Goal: Task Accomplishment & Management: Manage account settings

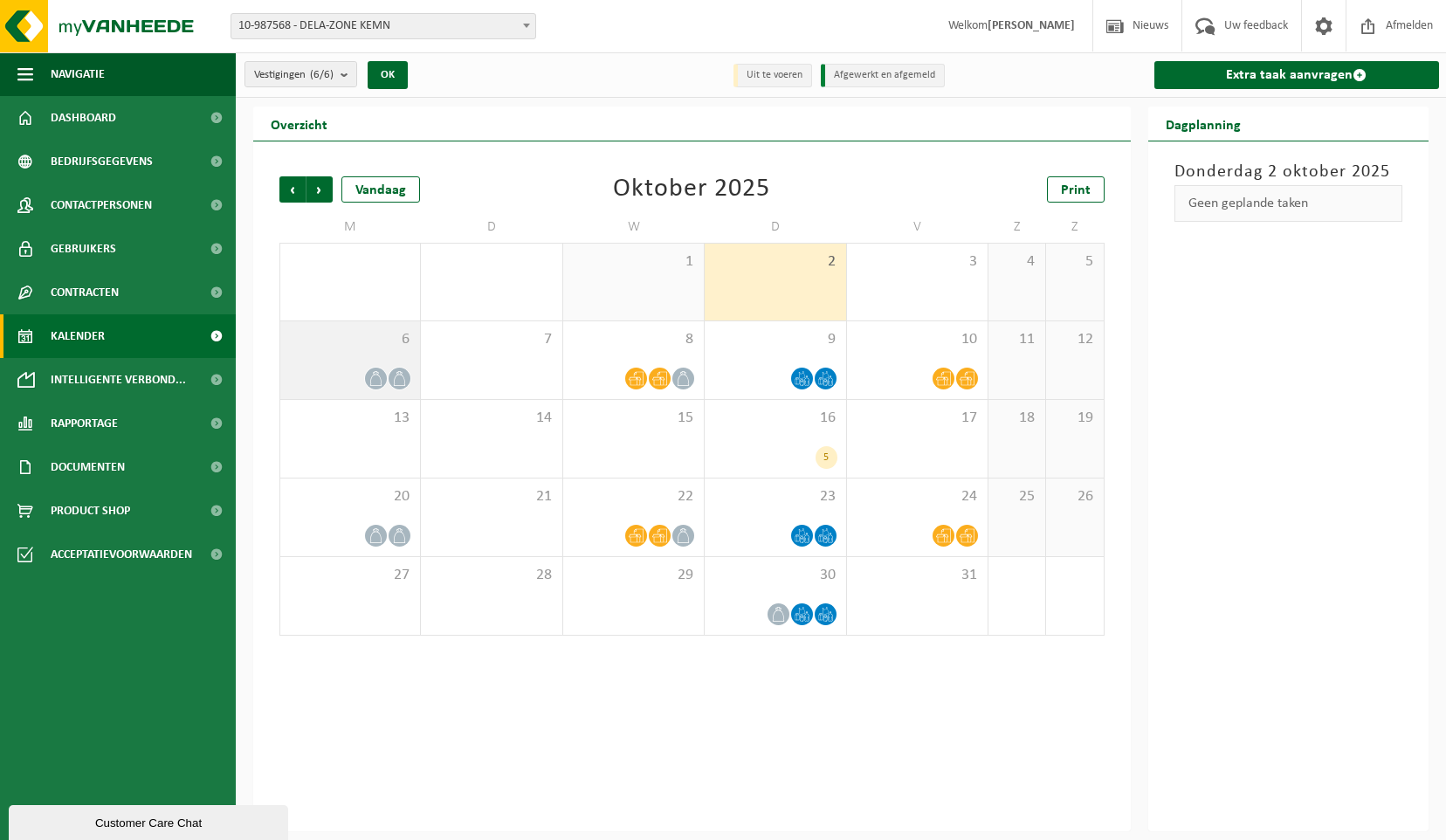
click at [372, 386] on span at bounding box center [376, 378] width 21 height 21
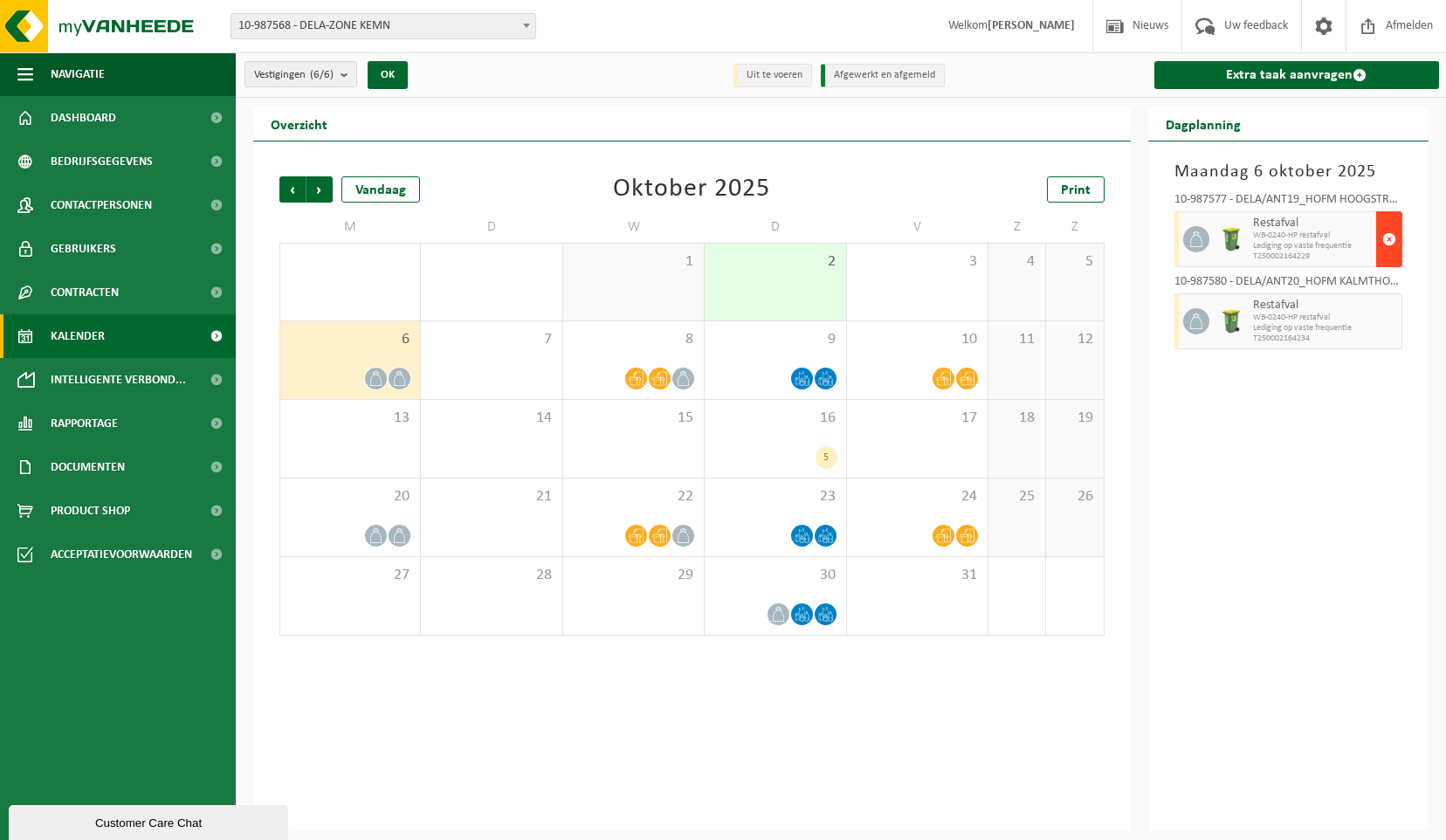
click at [1388, 241] on span "button" at bounding box center [1390, 239] width 14 height 35
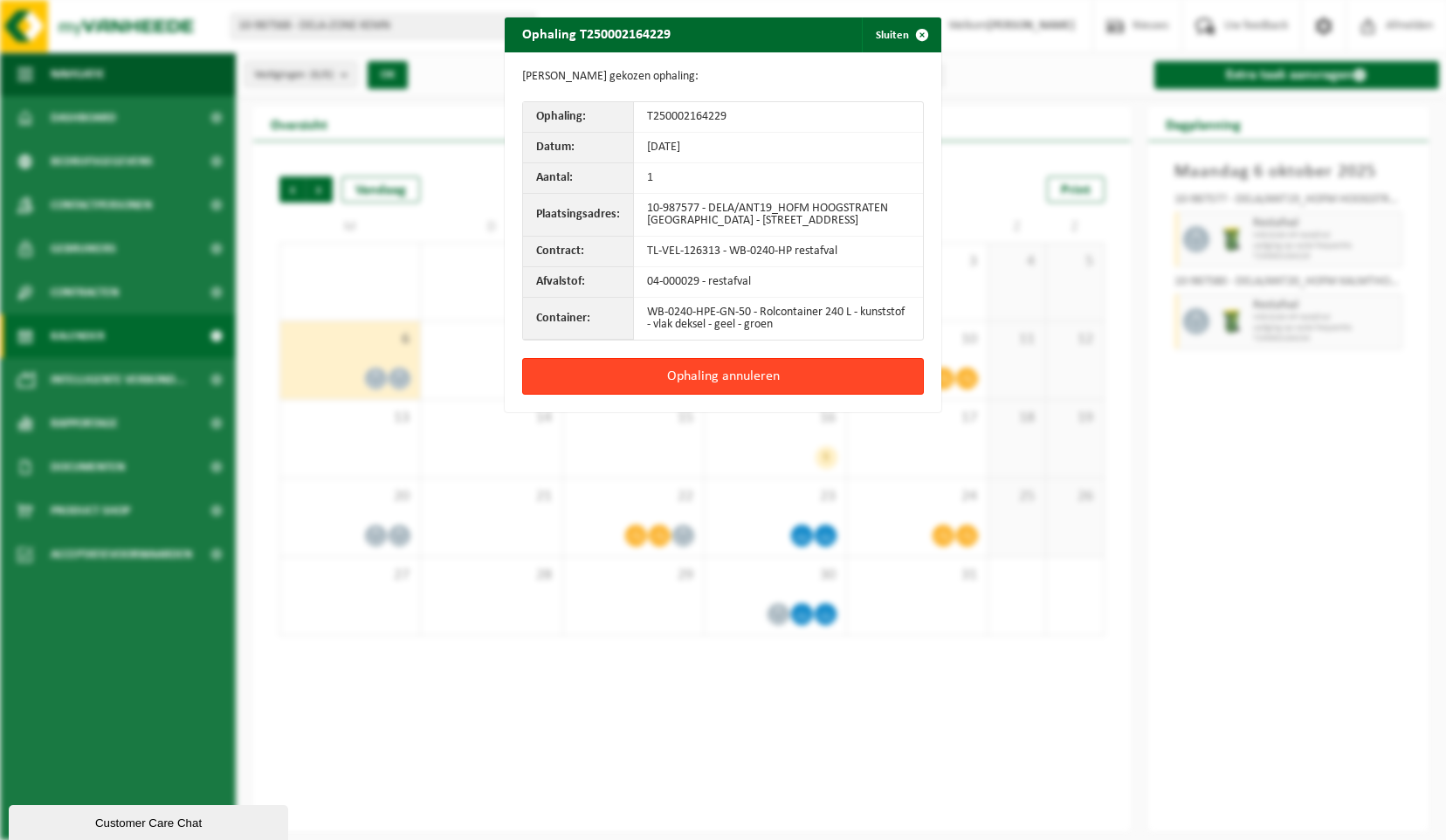
click at [782, 387] on button "Ophaling annuleren" at bounding box center [723, 376] width 402 height 37
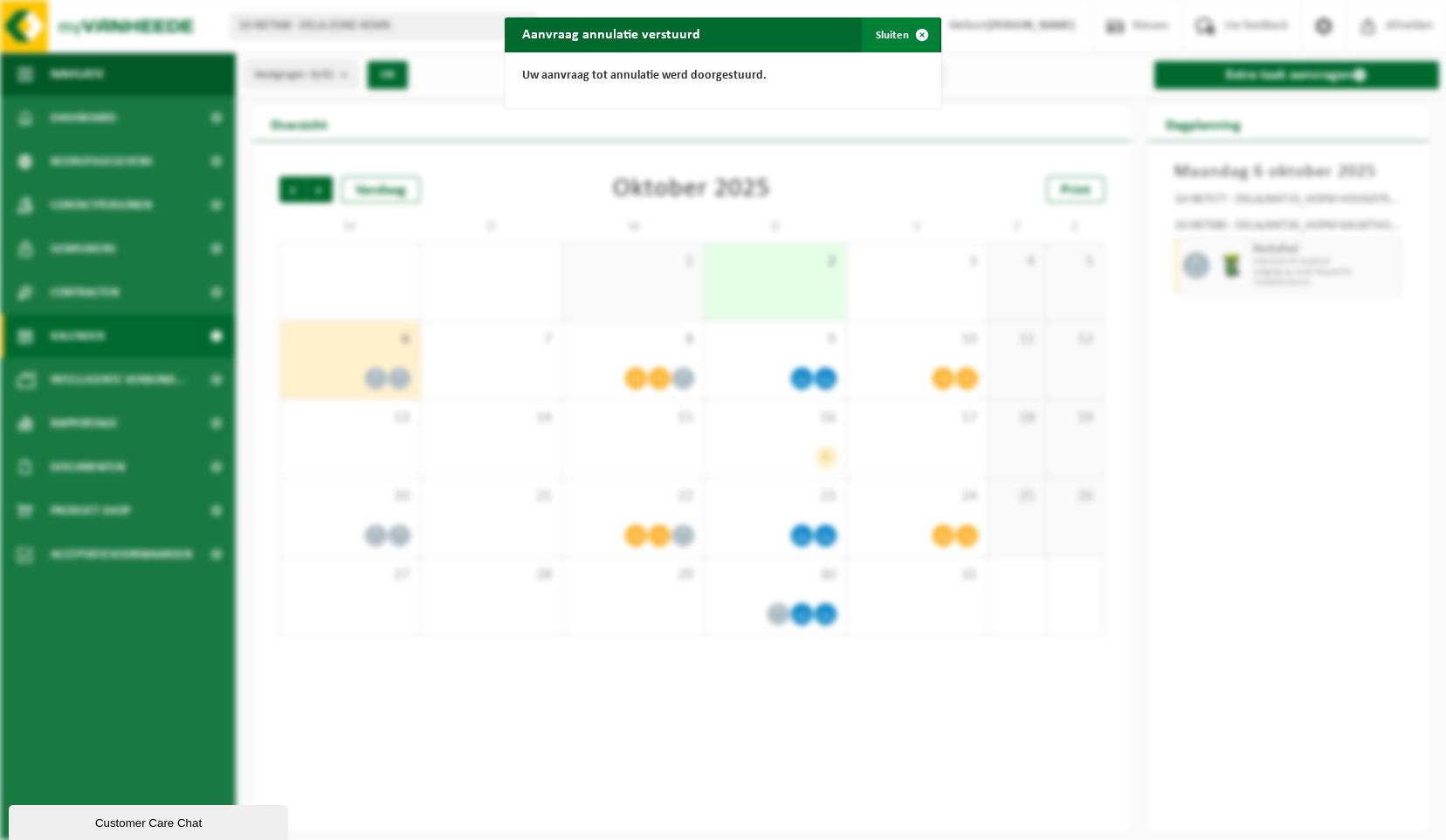
click at [914, 32] on span "button" at bounding box center [922, 35] width 35 height 35
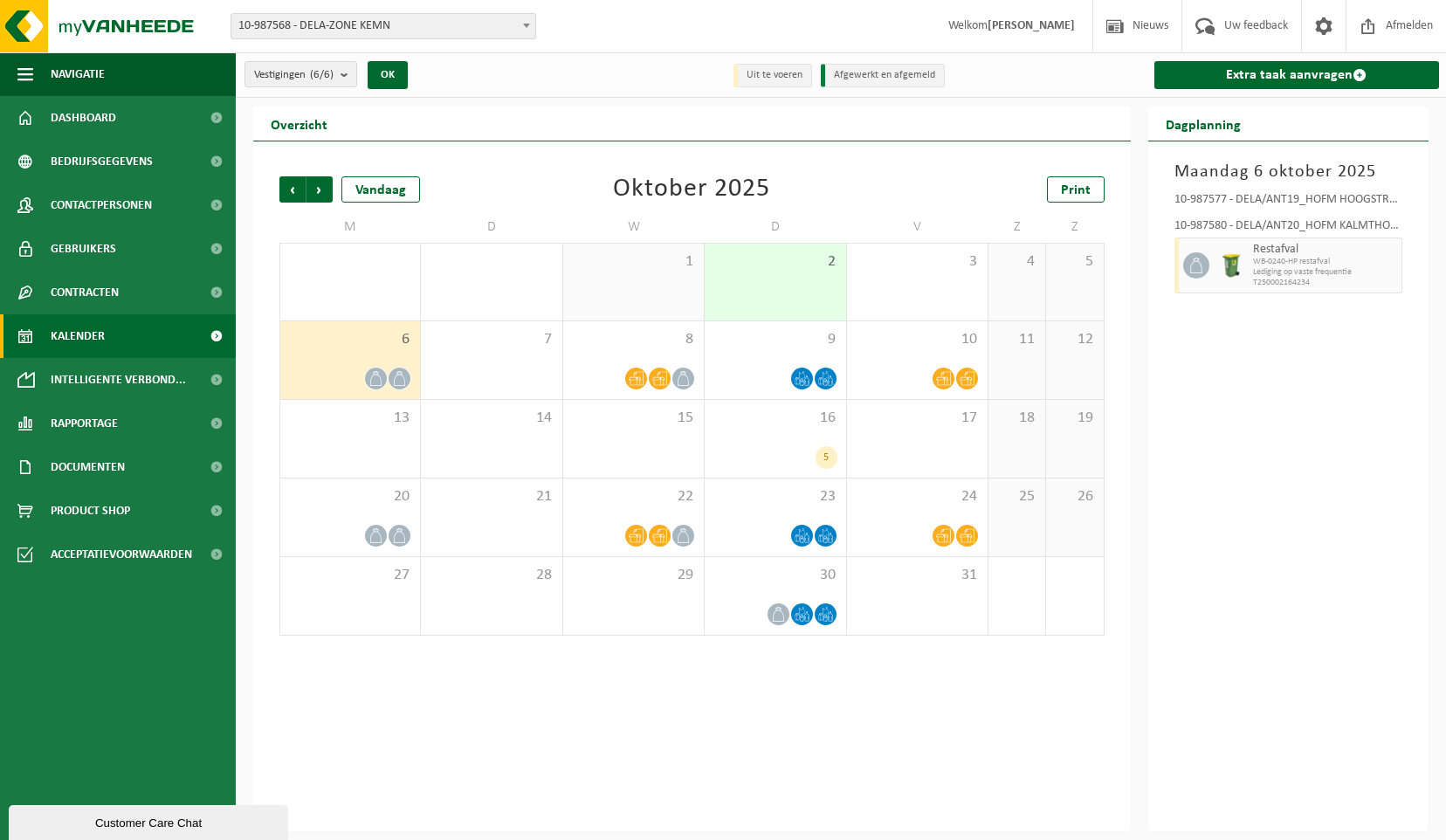
click at [401, 378] on icon at bounding box center [399, 378] width 15 height 15
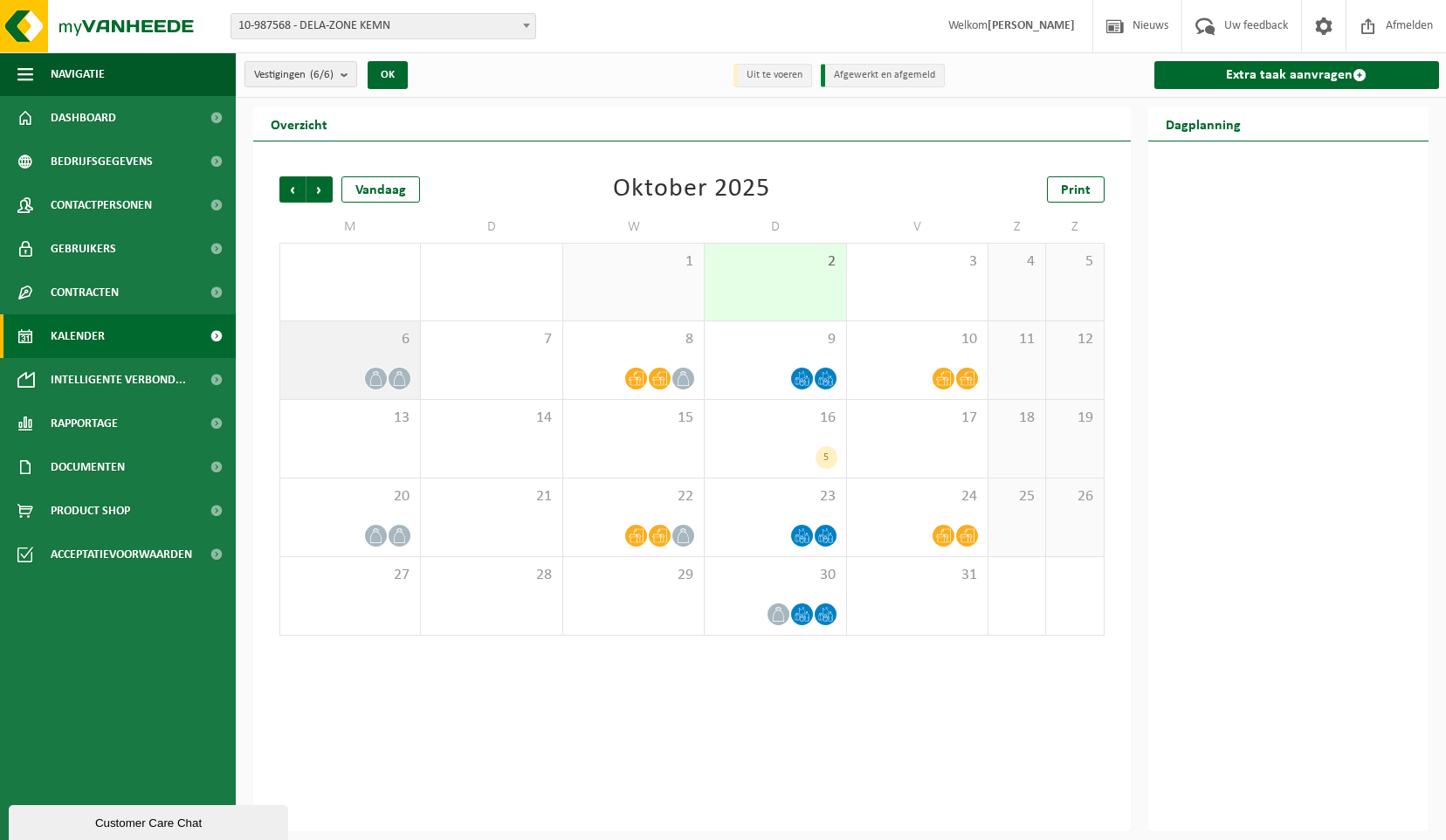
click at [404, 389] on div at bounding box center [399, 378] width 23 height 23
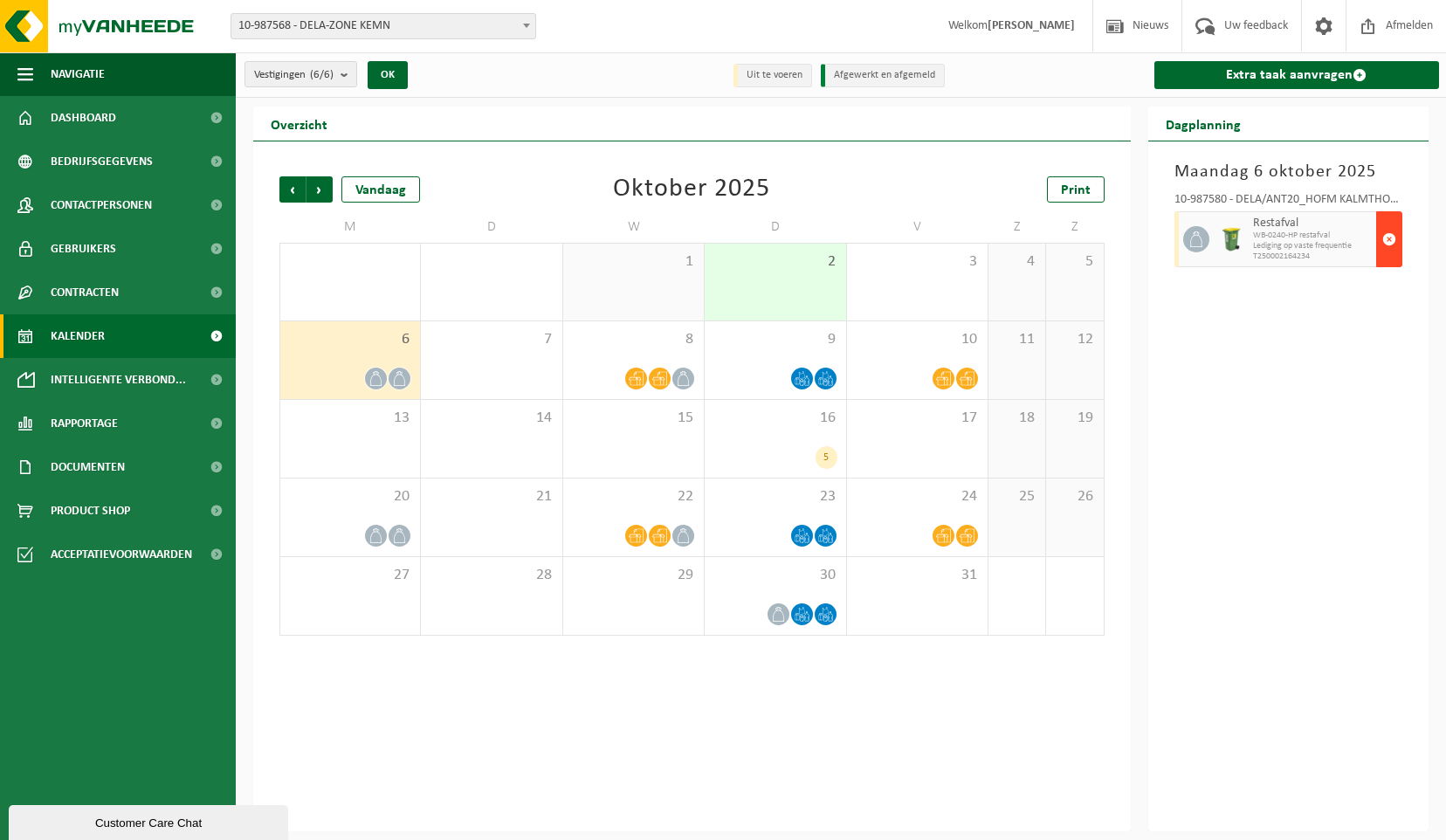
click at [1390, 240] on span "button" at bounding box center [1390, 239] width 14 height 35
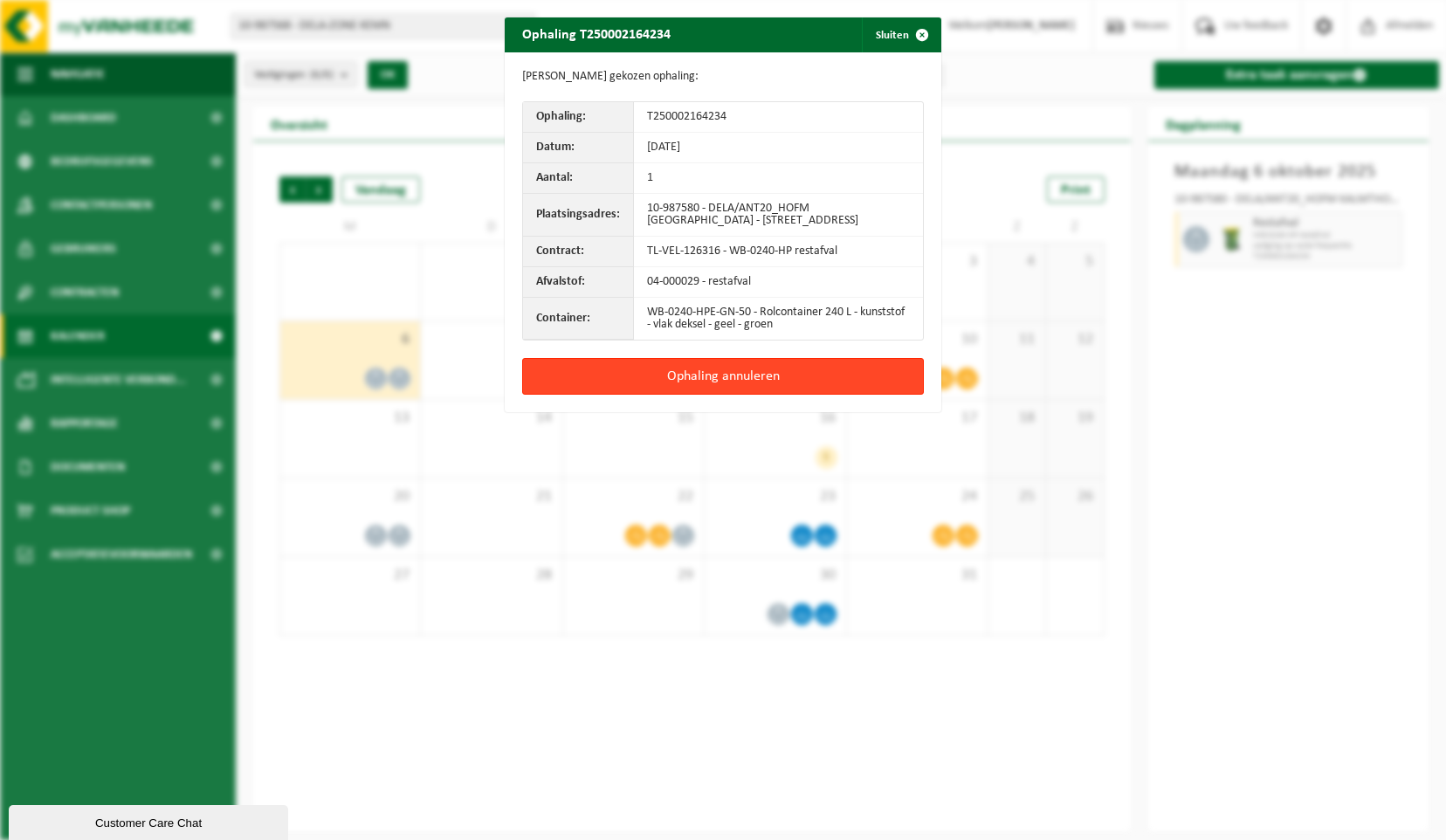
click at [783, 386] on button "Ophaling annuleren" at bounding box center [723, 376] width 402 height 37
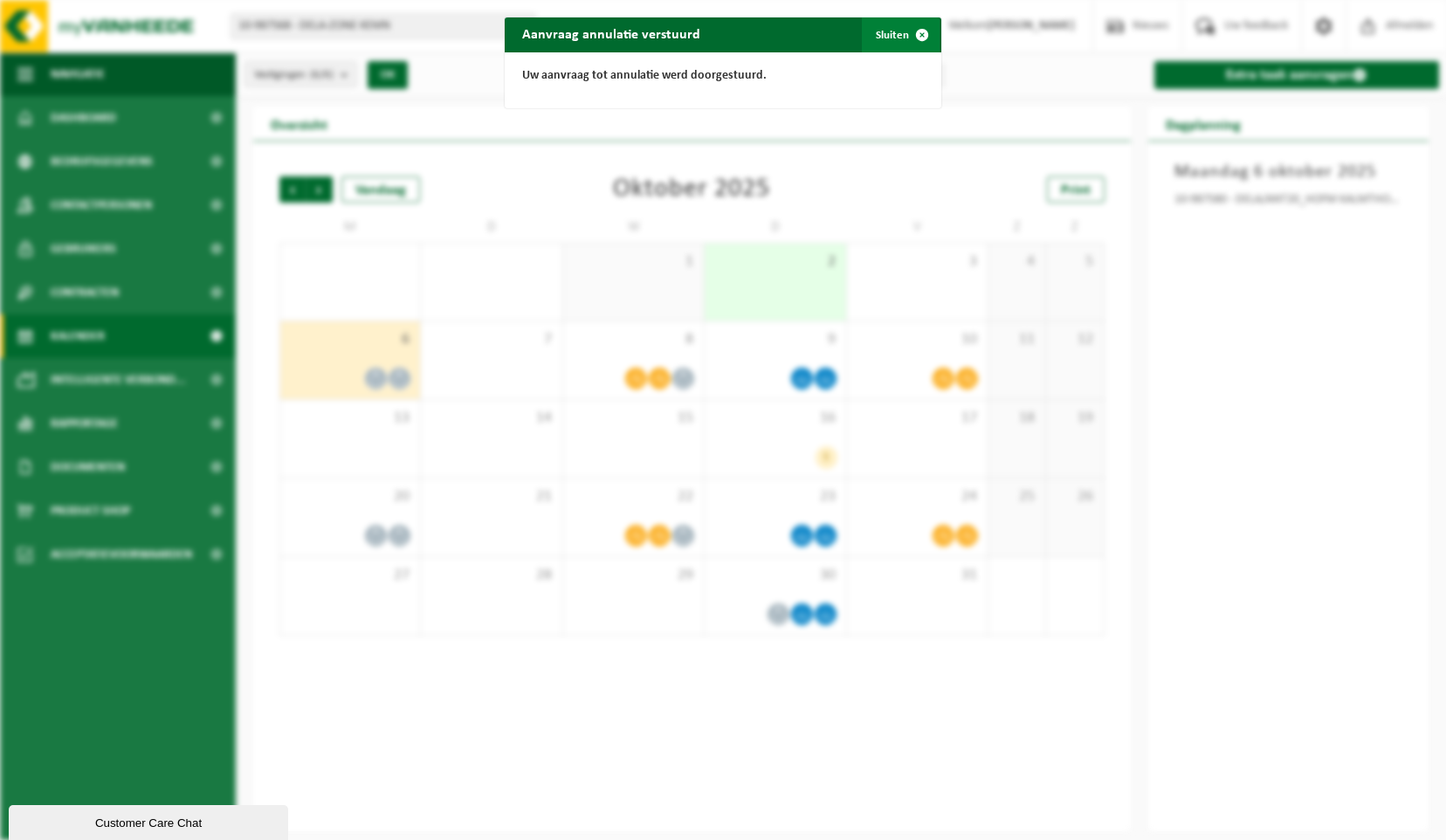
click at [914, 35] on span "button" at bounding box center [922, 35] width 35 height 35
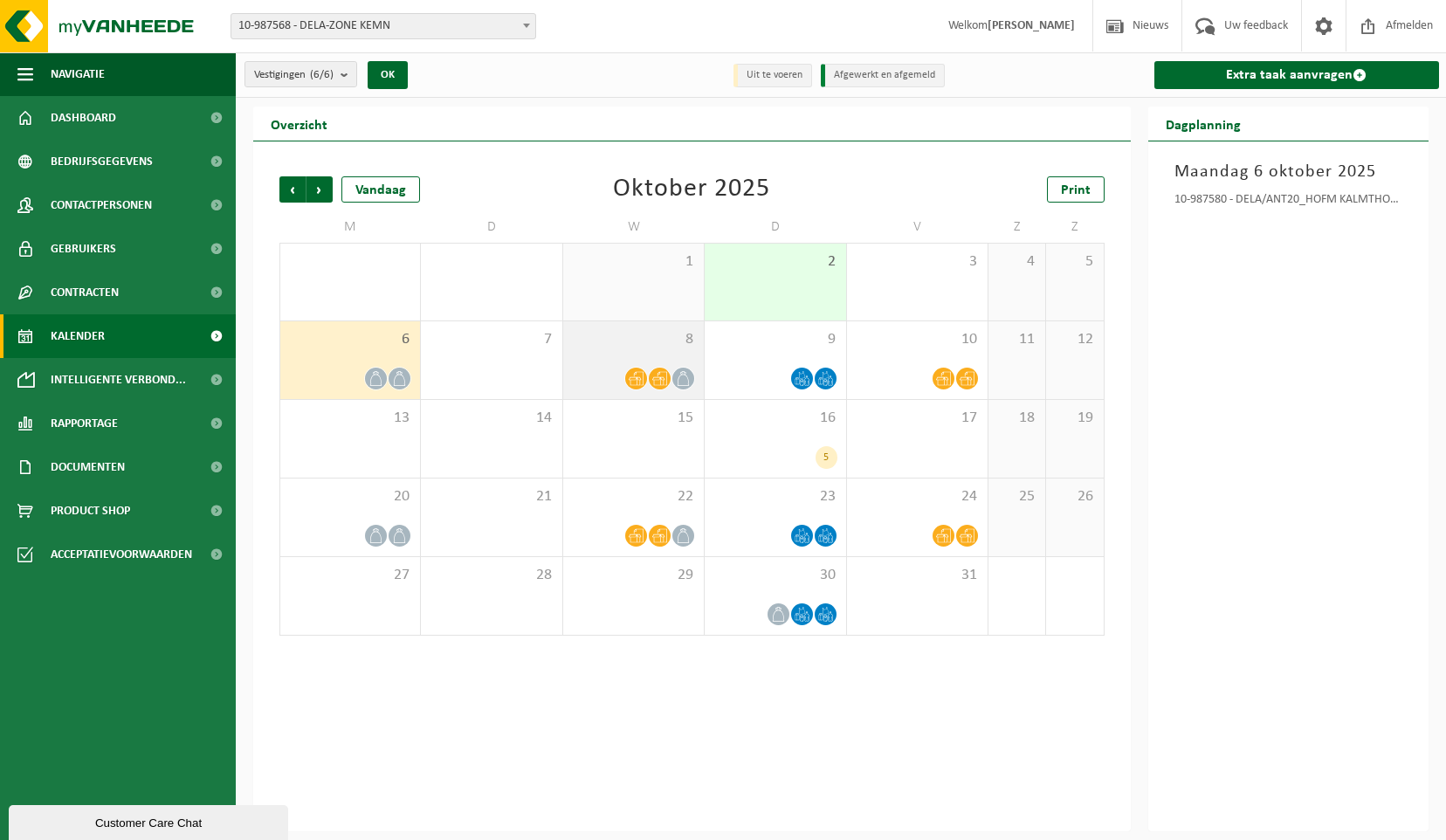
click at [639, 376] on icon at bounding box center [636, 378] width 15 height 15
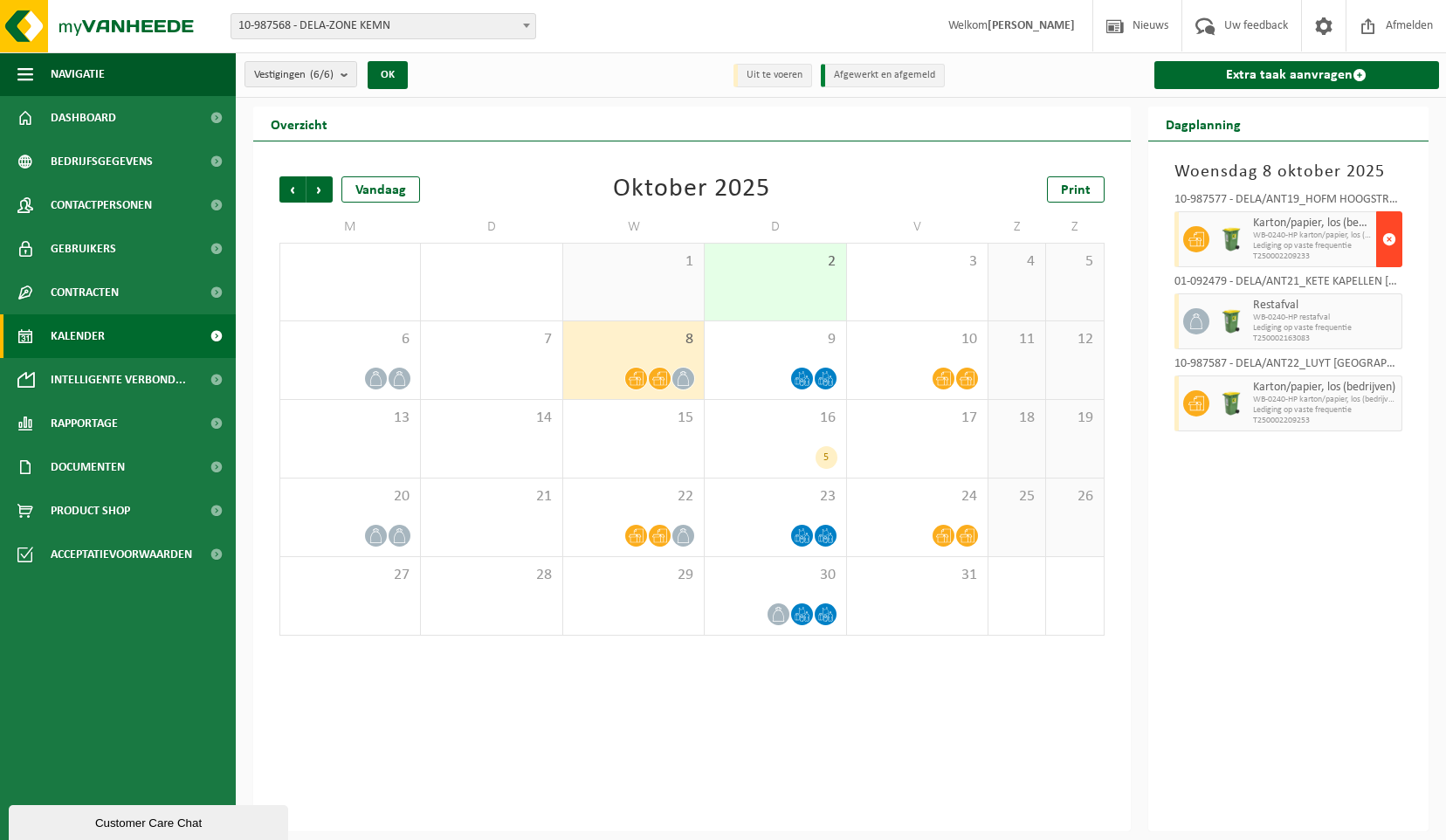
click at [1391, 241] on span "button" at bounding box center [1390, 239] width 14 height 35
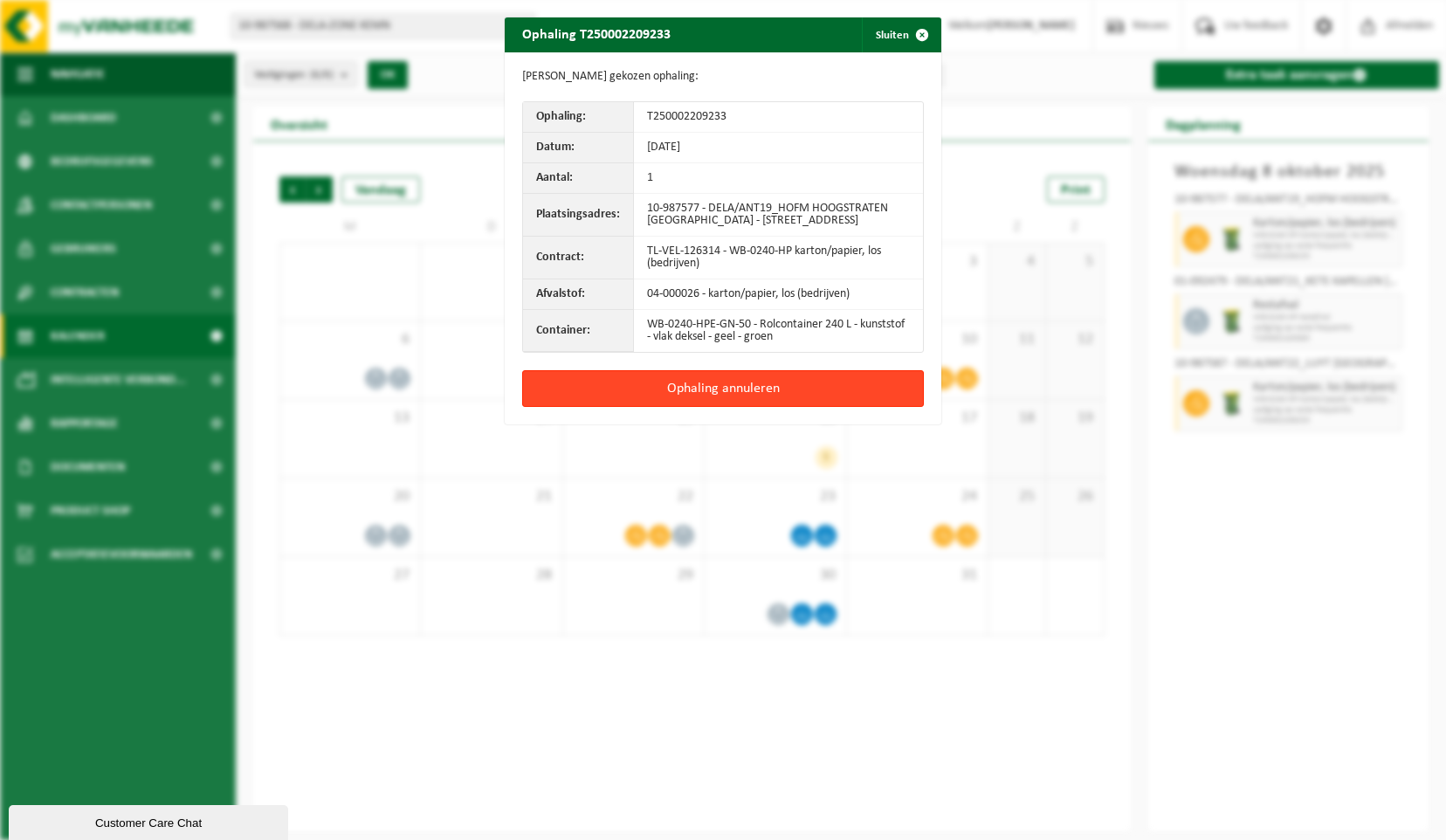
click at [742, 400] on button "Ophaling annuleren" at bounding box center [723, 388] width 402 height 37
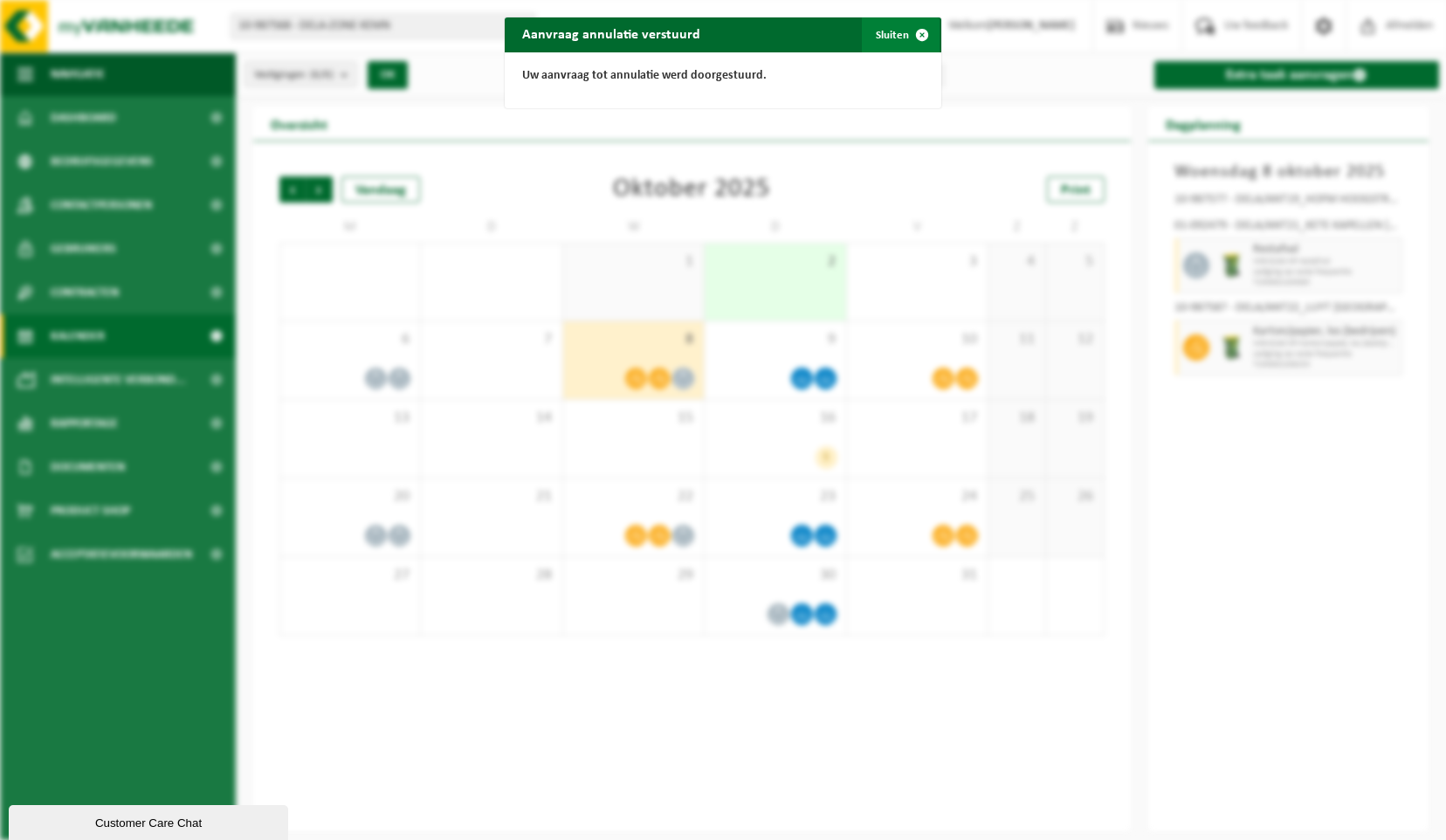
click at [918, 38] on span "button" at bounding box center [922, 35] width 35 height 35
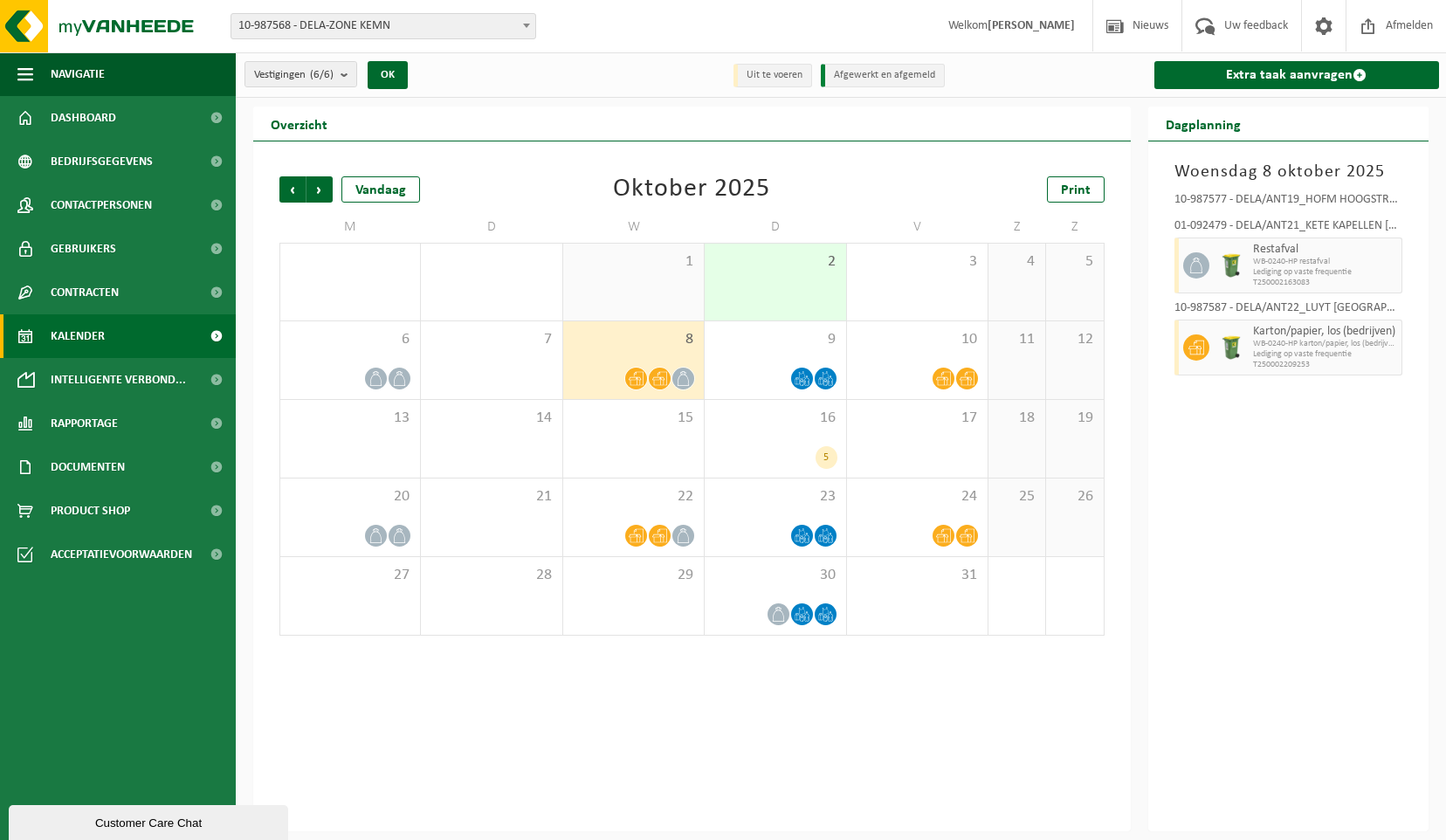
click at [664, 372] on icon at bounding box center [659, 379] width 15 height 14
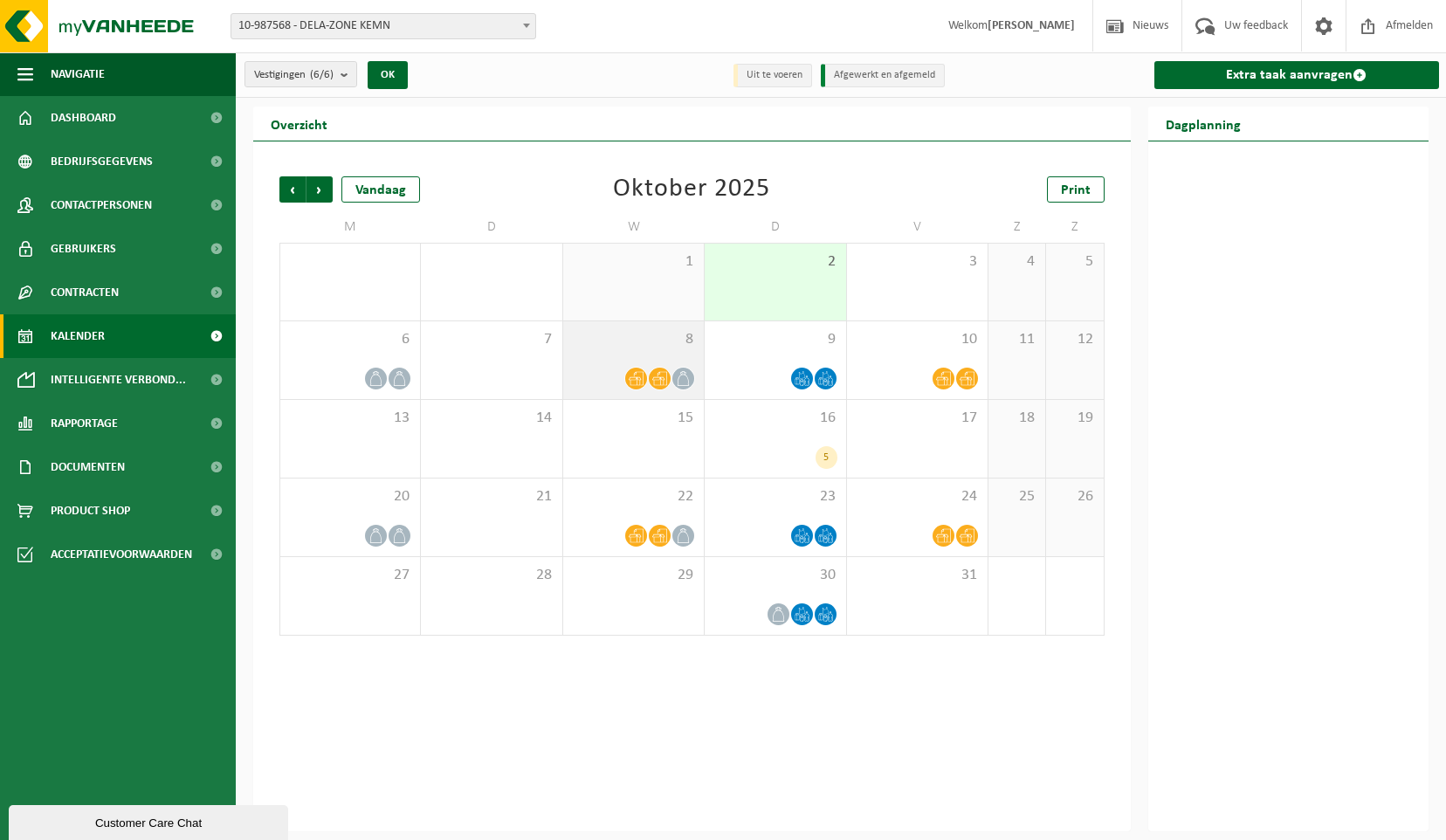
click at [661, 383] on icon at bounding box center [659, 378] width 15 height 15
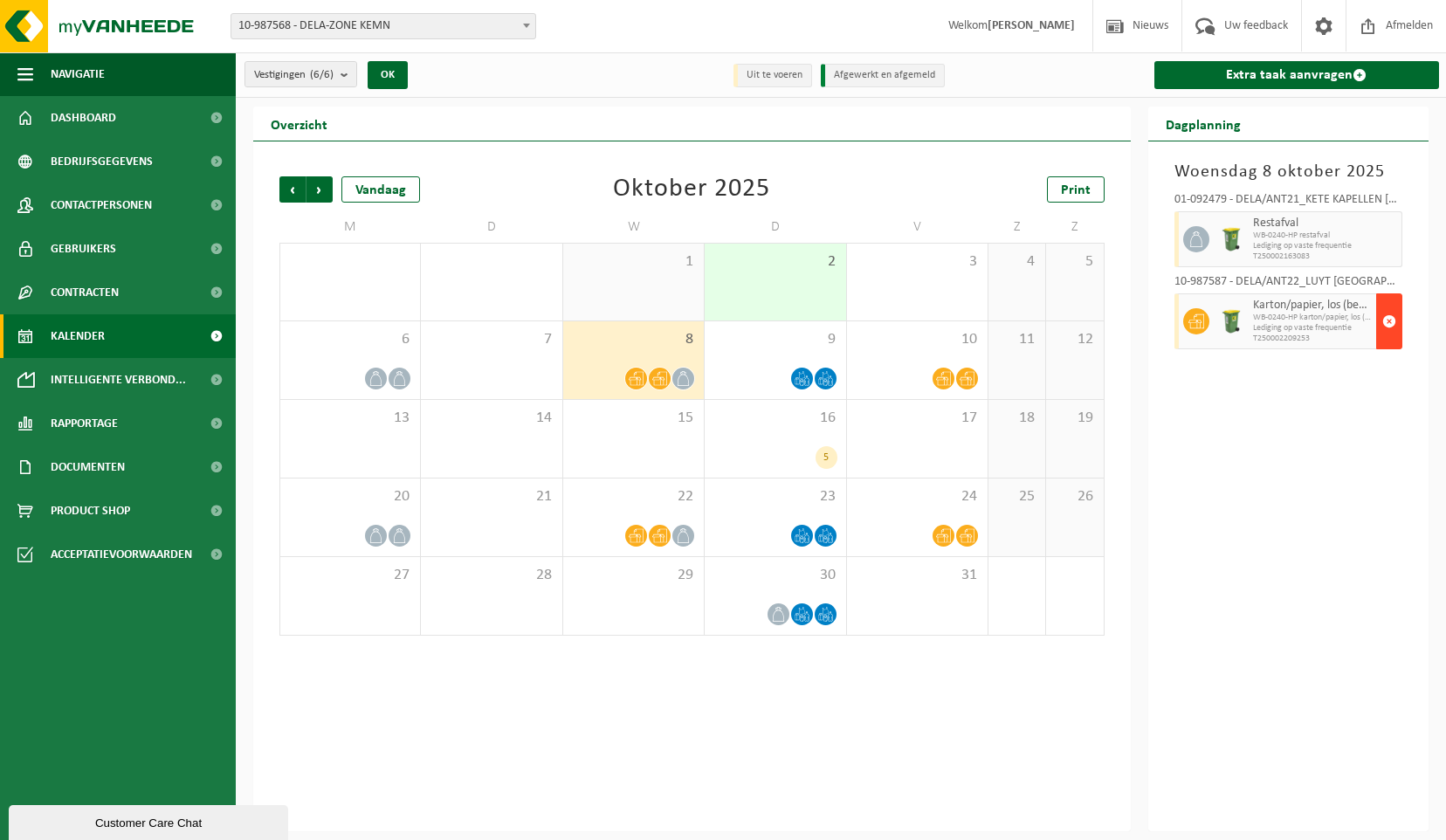
click at [1391, 313] on span "button" at bounding box center [1390, 321] width 14 height 35
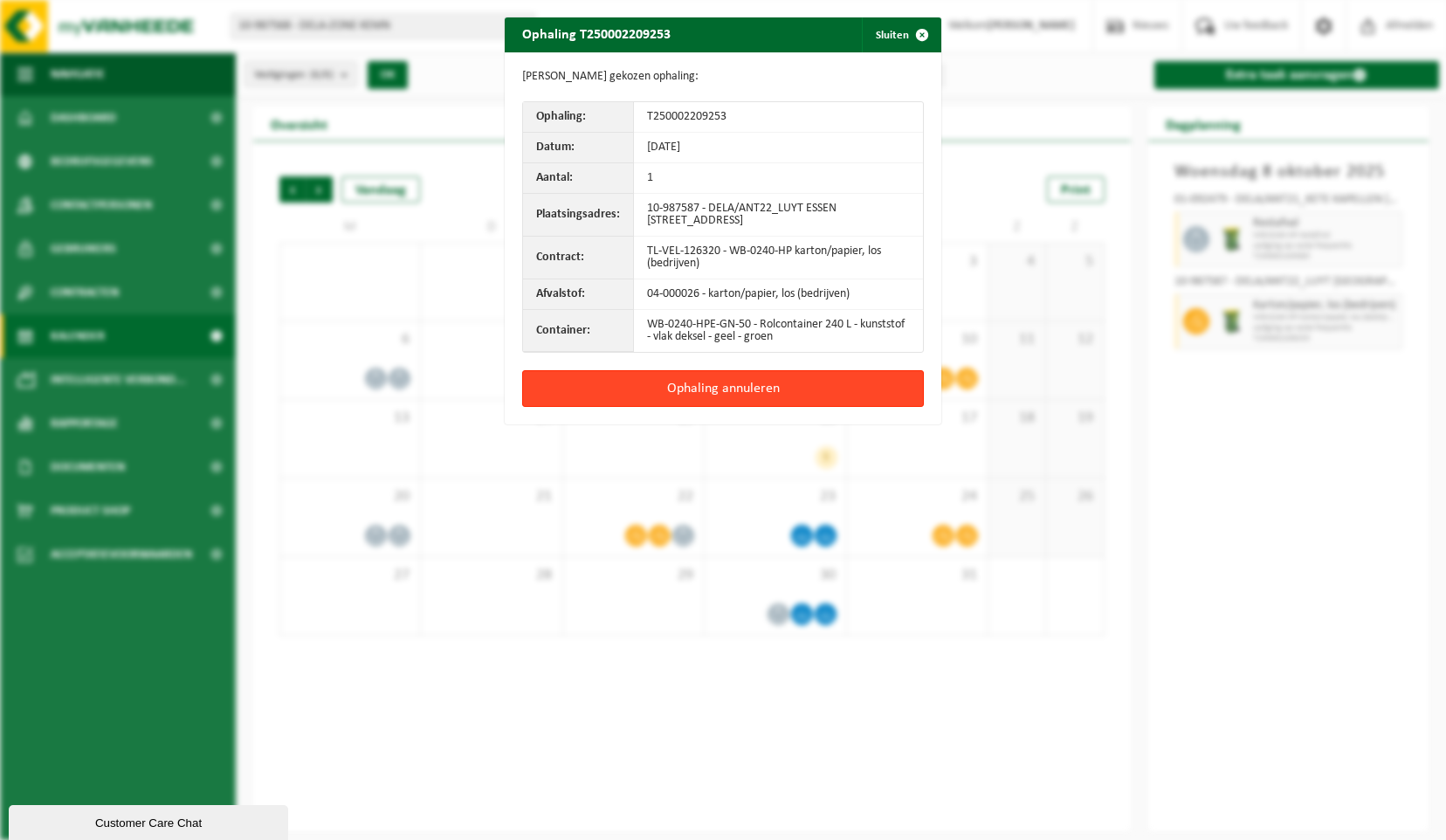
click at [772, 390] on button "Ophaling annuleren" at bounding box center [723, 388] width 402 height 37
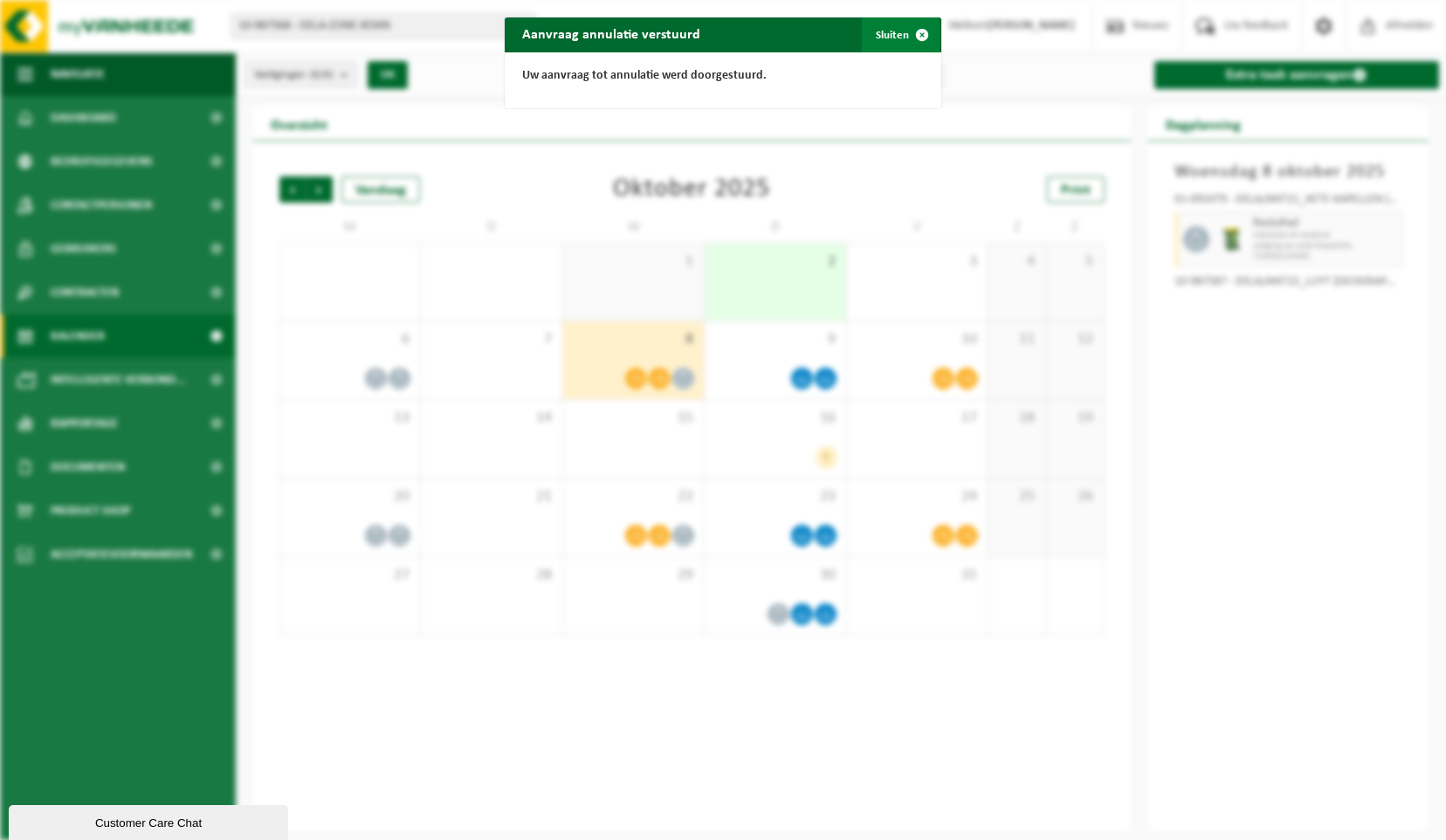
click at [915, 30] on span "button" at bounding box center [922, 35] width 35 height 35
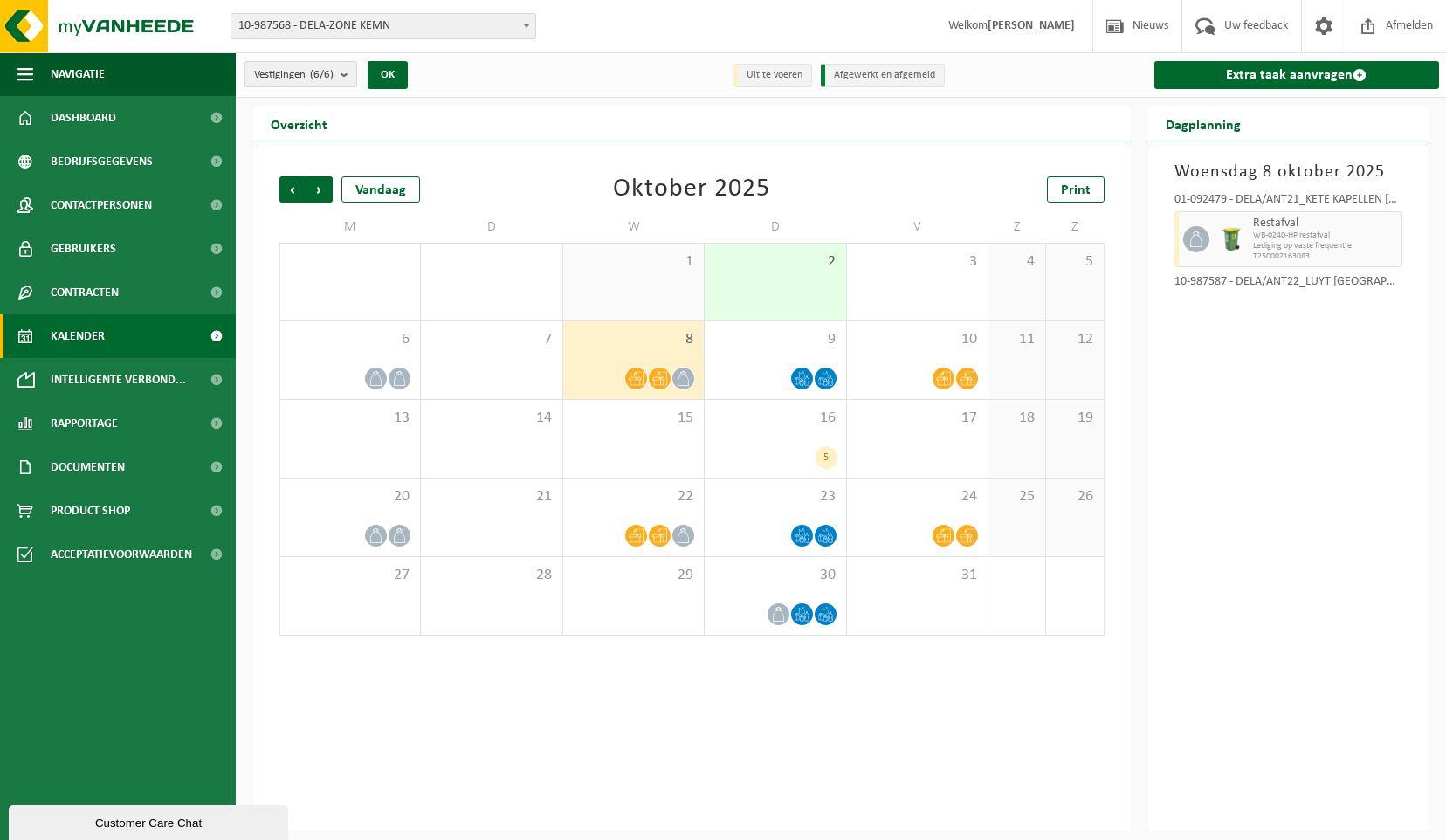
click at [683, 378] on icon at bounding box center [683, 378] width 15 height 15
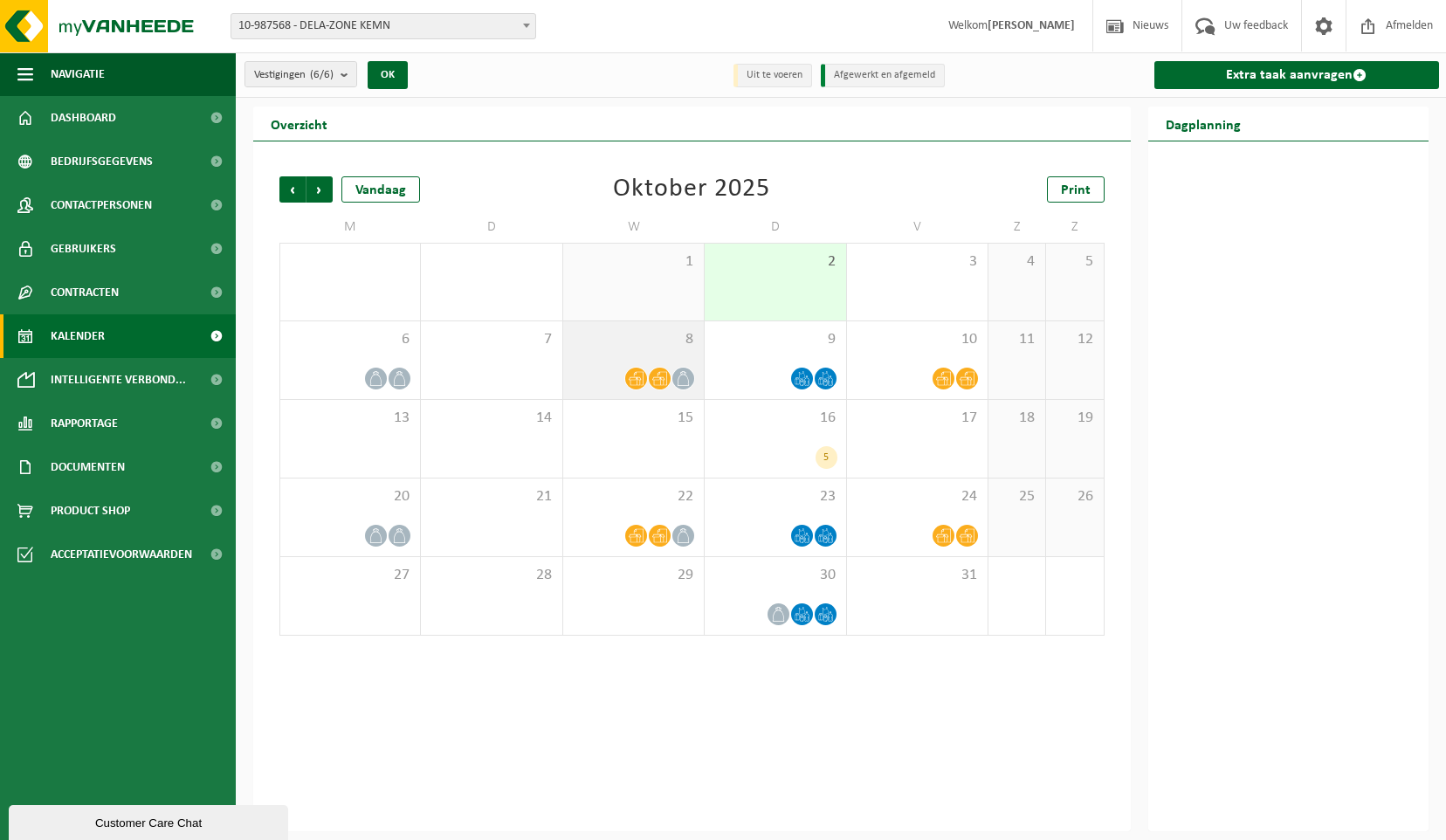
click at [684, 378] on icon at bounding box center [683, 378] width 15 height 15
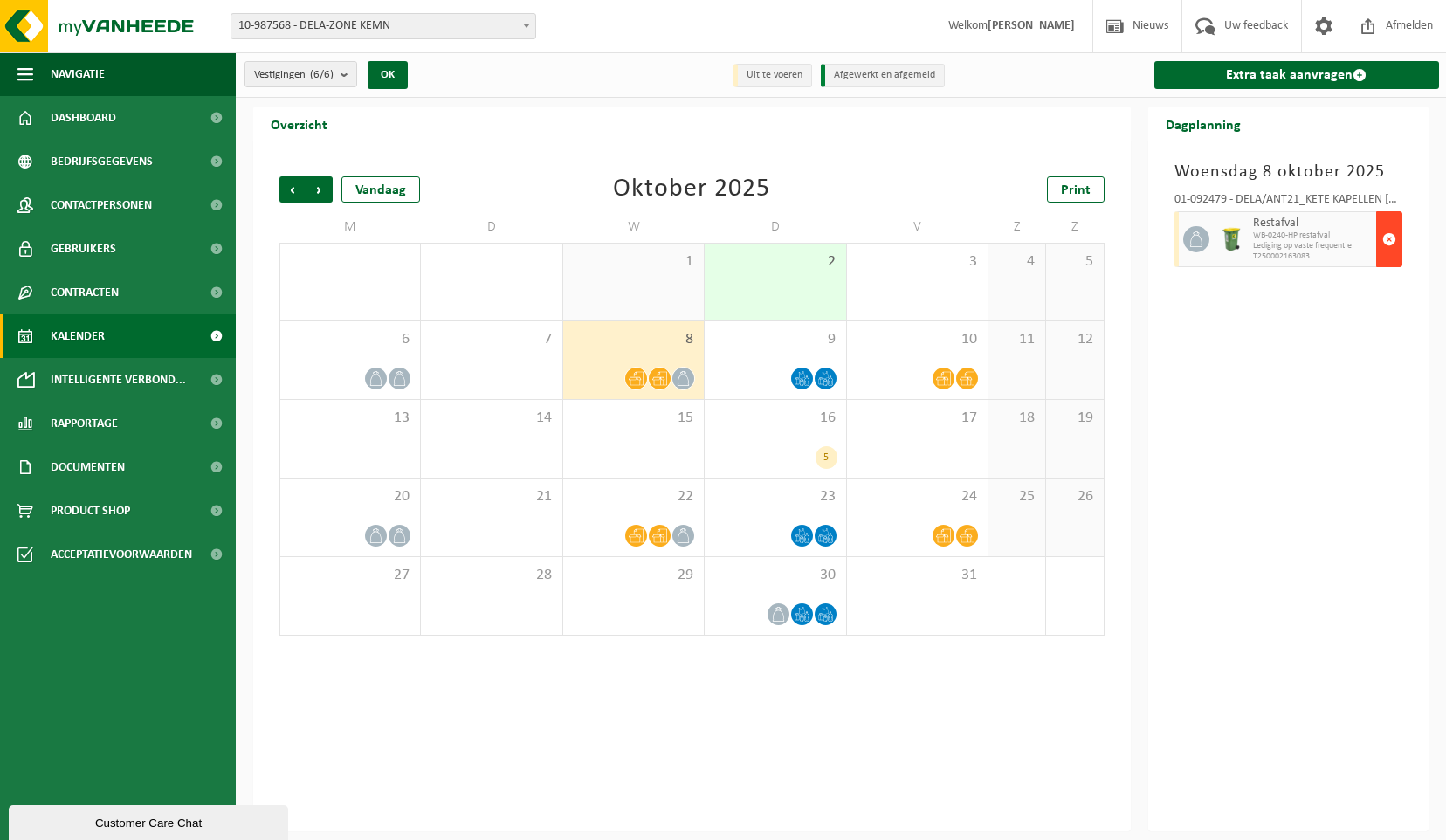
click at [1390, 240] on span "button" at bounding box center [1390, 239] width 14 height 35
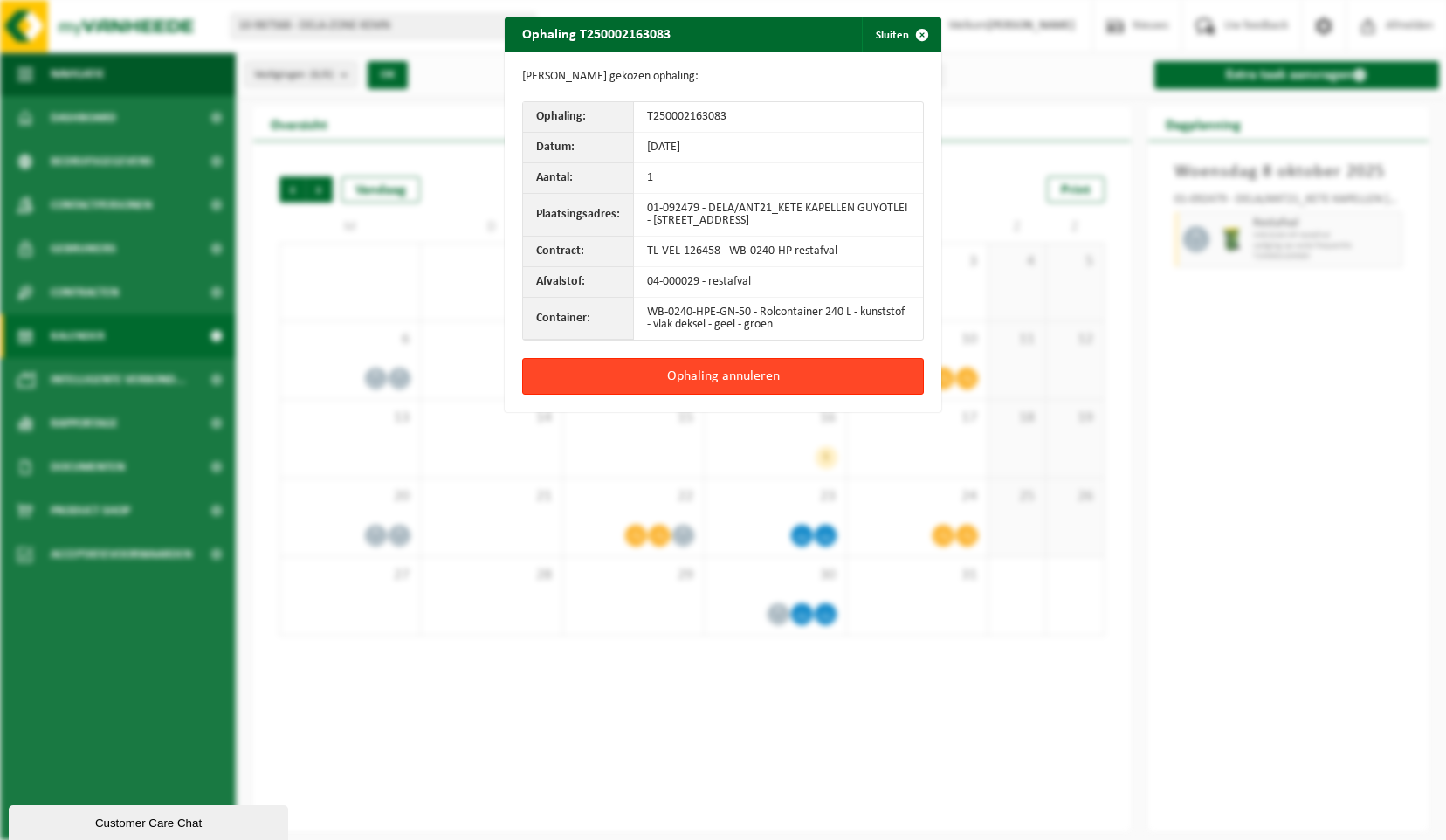
click at [758, 374] on button "Ophaling annuleren" at bounding box center [723, 376] width 402 height 37
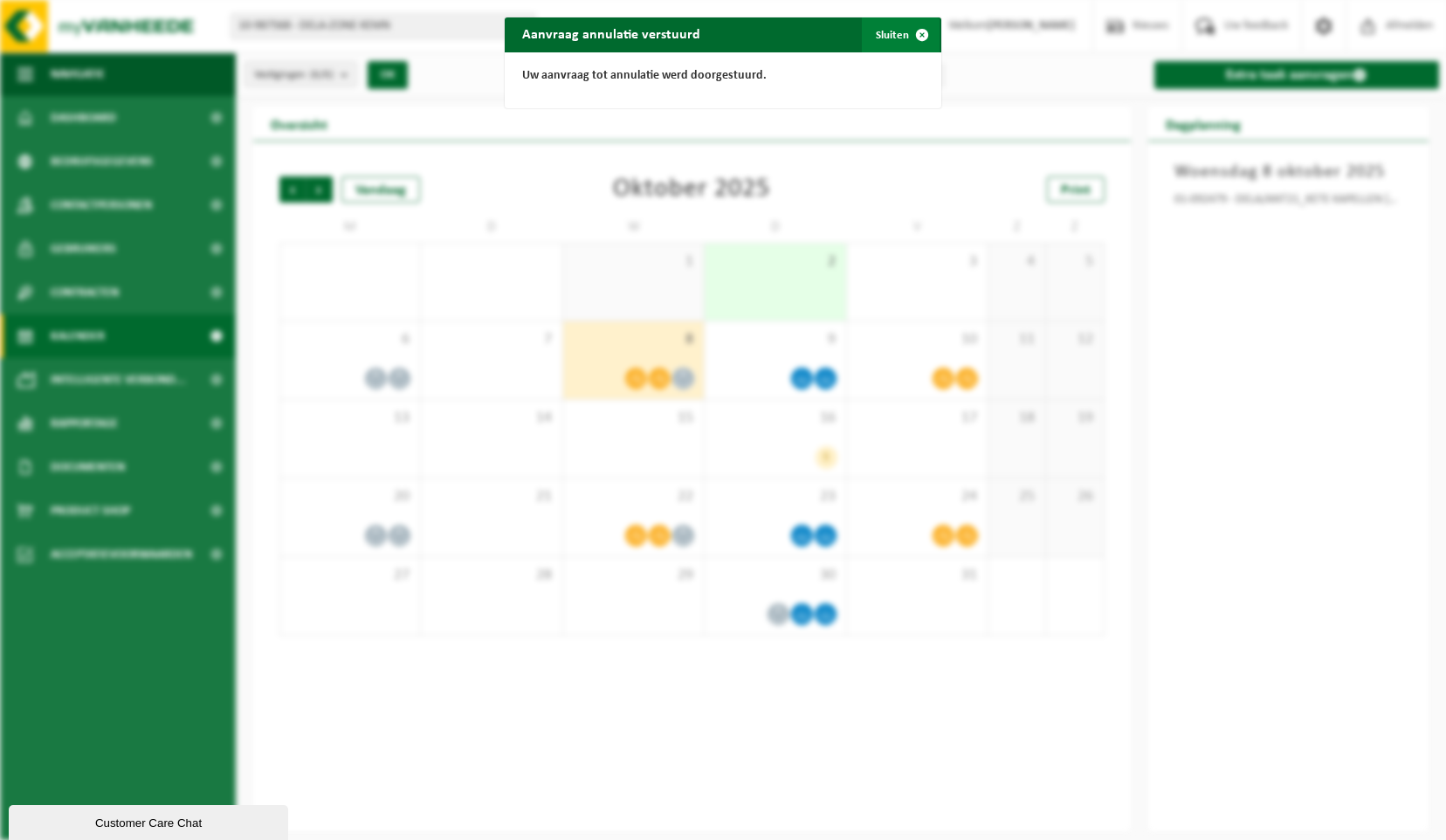
click at [920, 39] on span "button" at bounding box center [922, 35] width 35 height 35
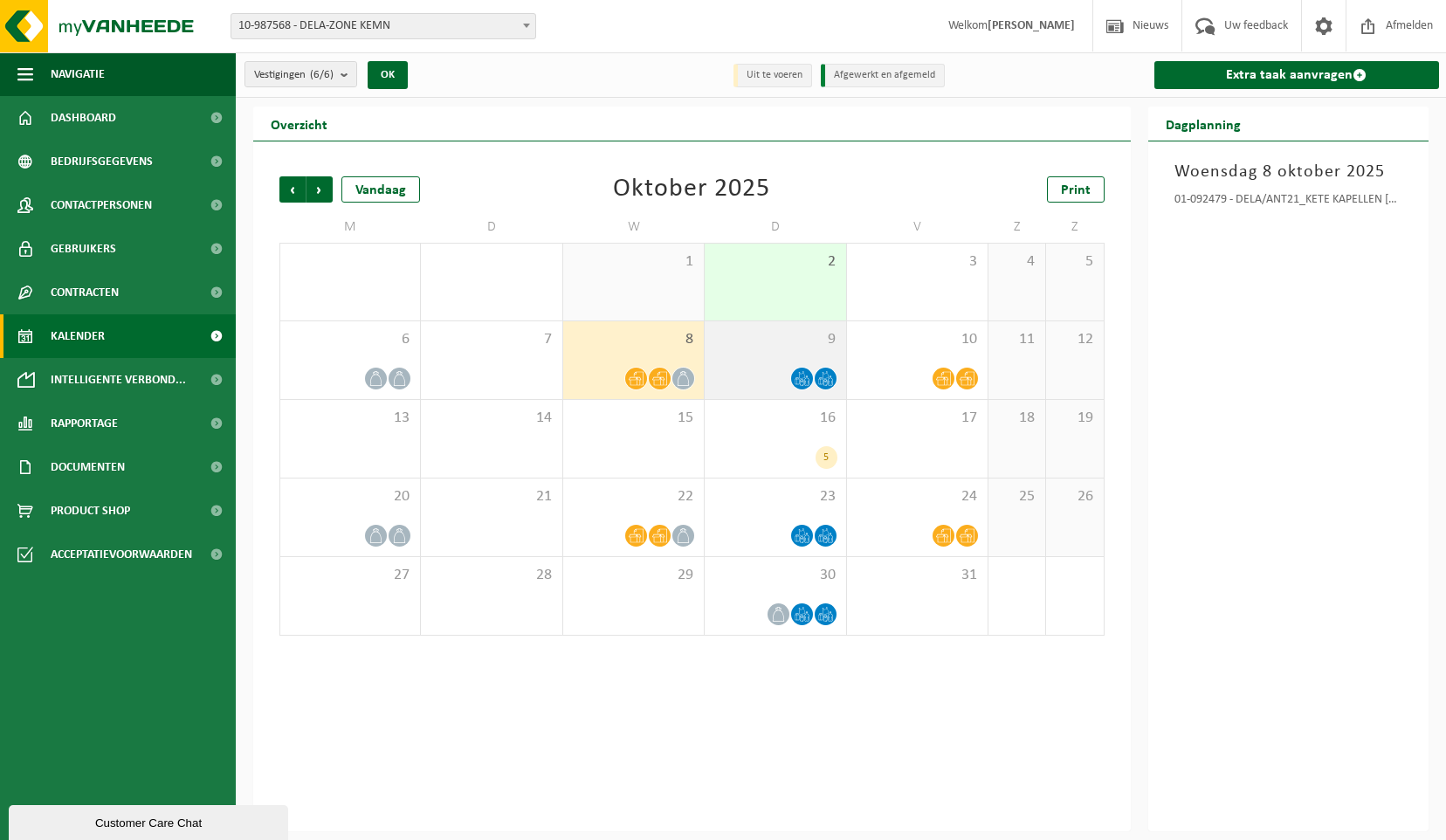
click at [804, 378] on icon at bounding box center [802, 378] width 15 height 15
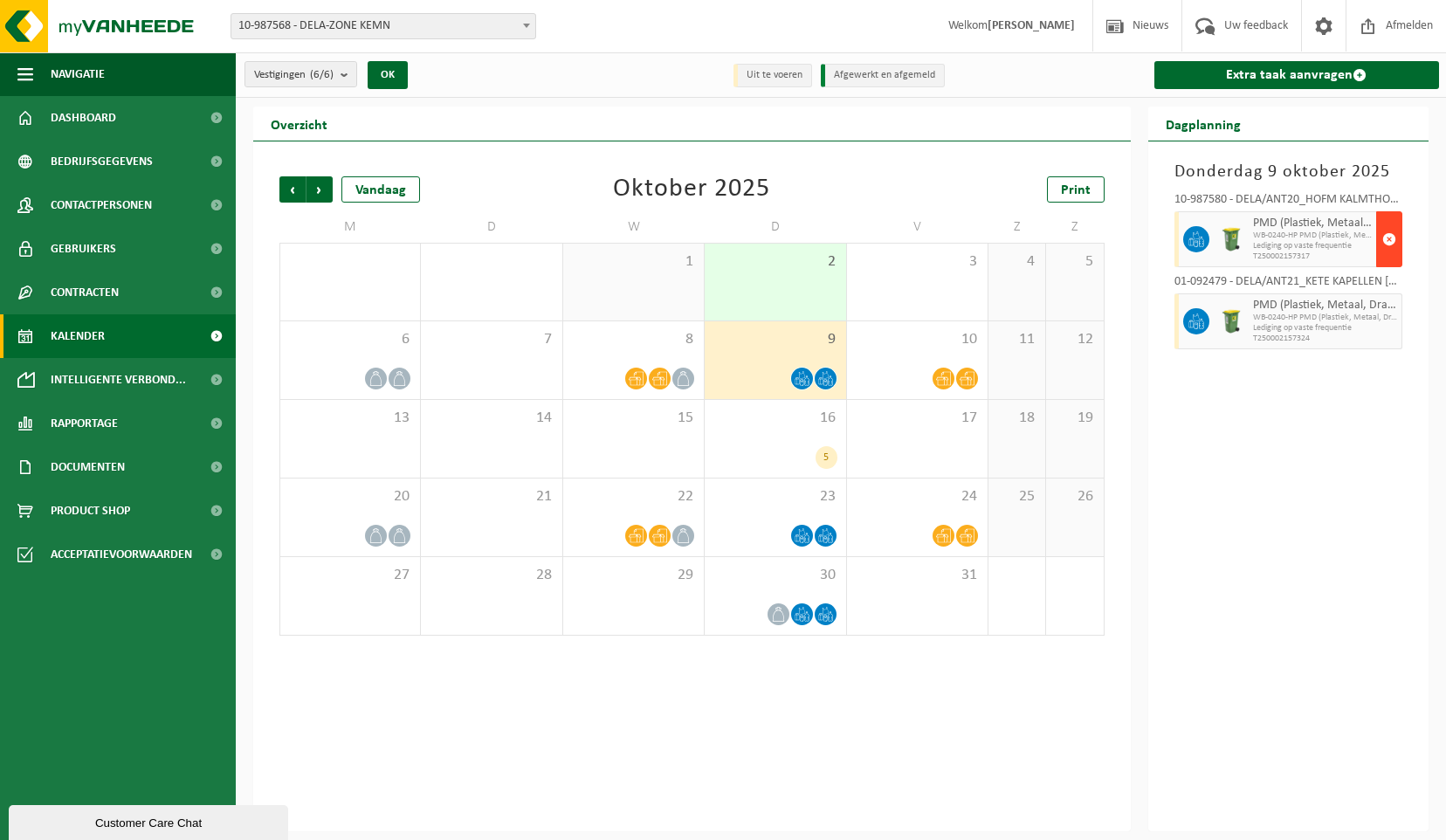
click at [1391, 242] on span "button" at bounding box center [1390, 239] width 14 height 35
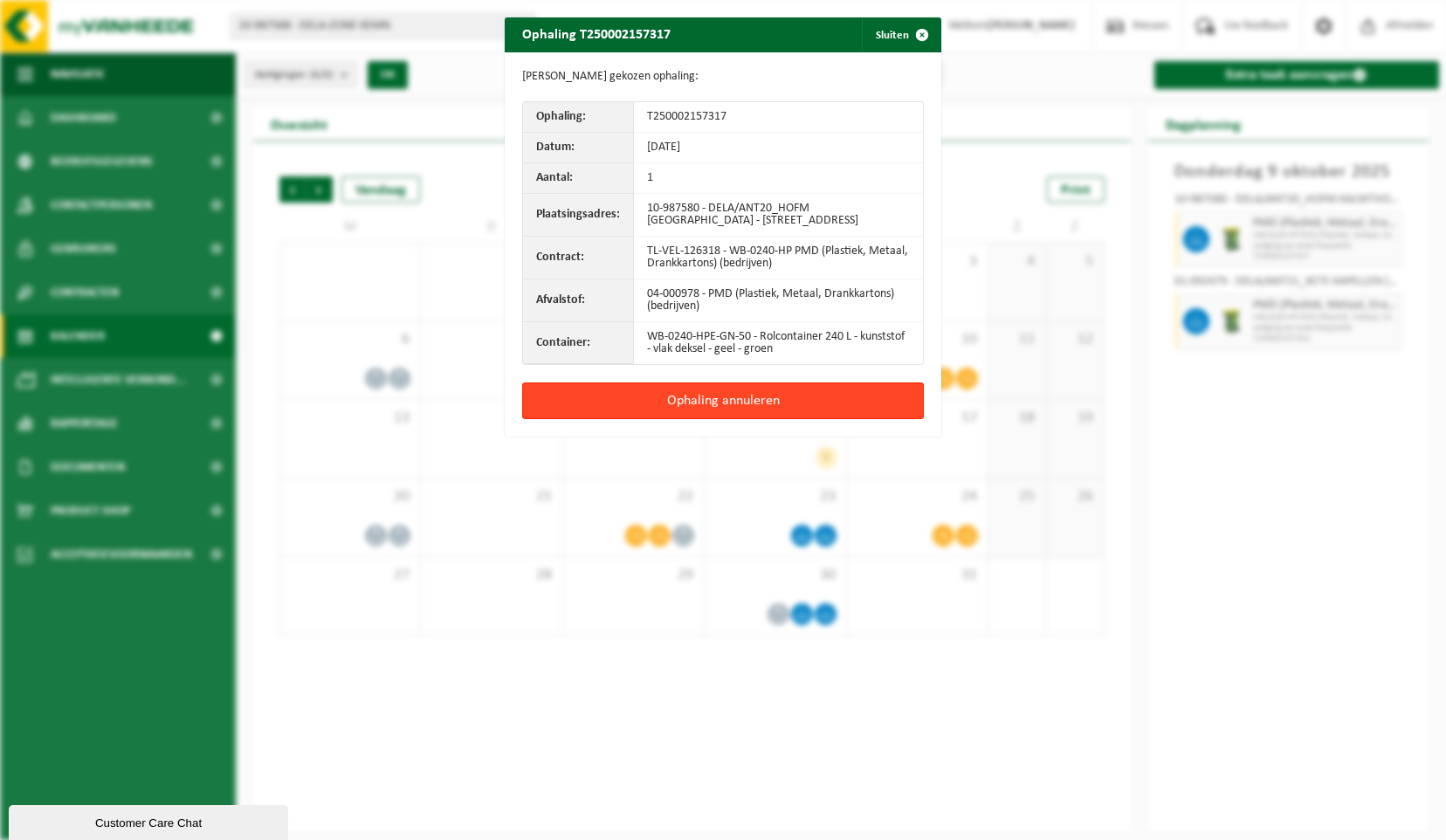
click at [745, 410] on button "Ophaling annuleren" at bounding box center [723, 400] width 402 height 37
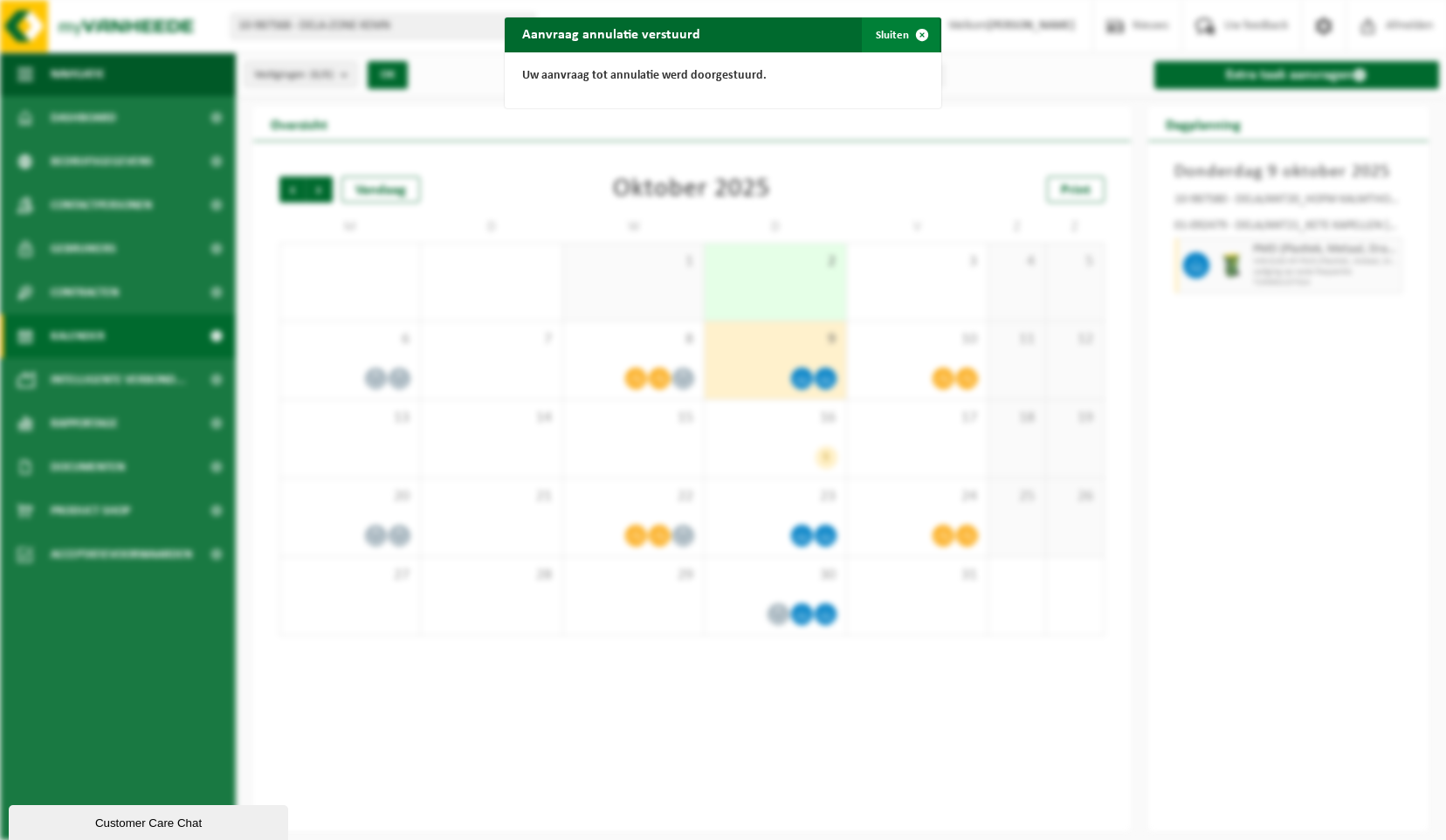
click at [905, 35] on span "button" at bounding box center [922, 35] width 35 height 35
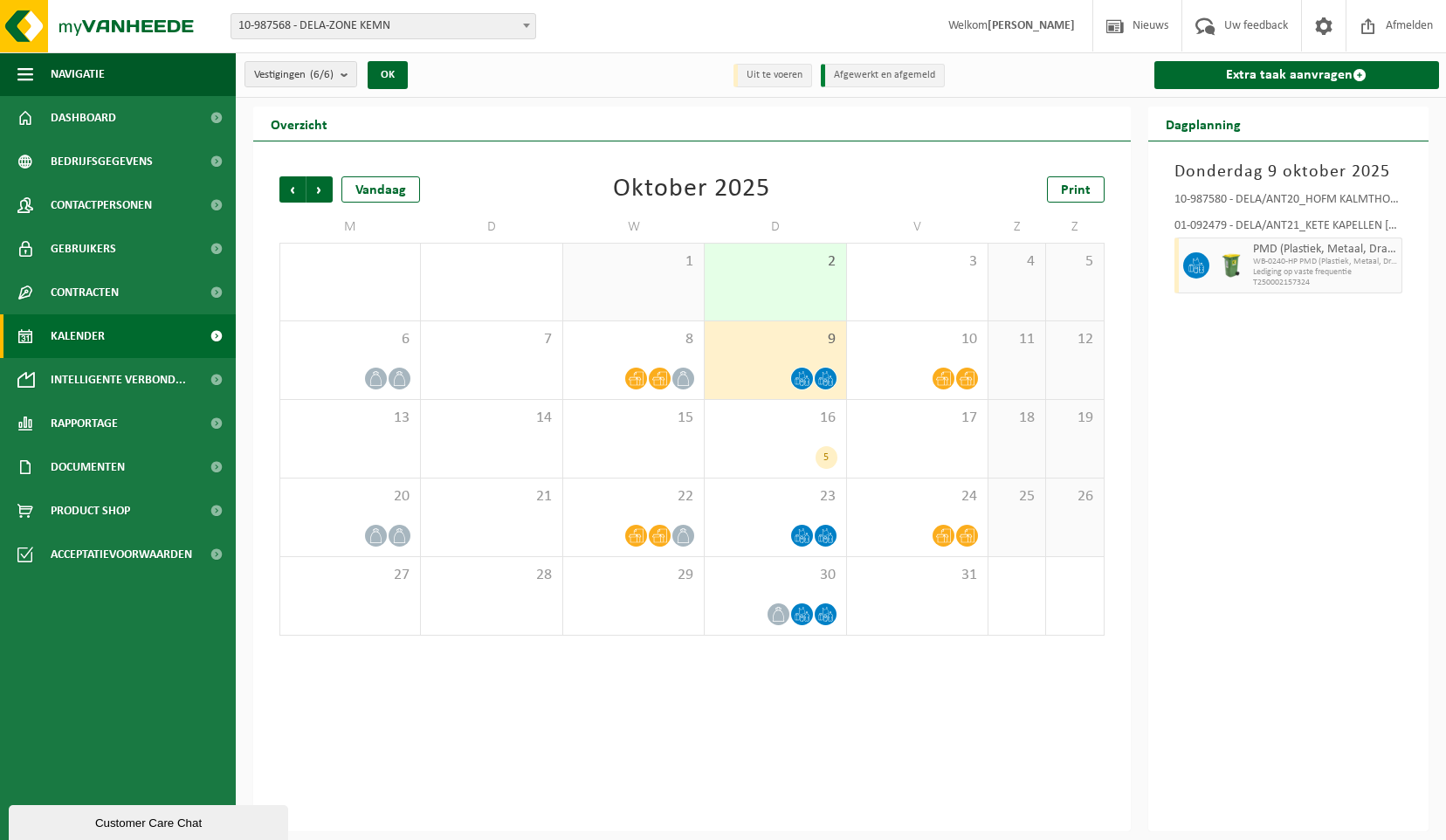
click at [823, 378] on icon at bounding box center [825, 375] width 6 height 8
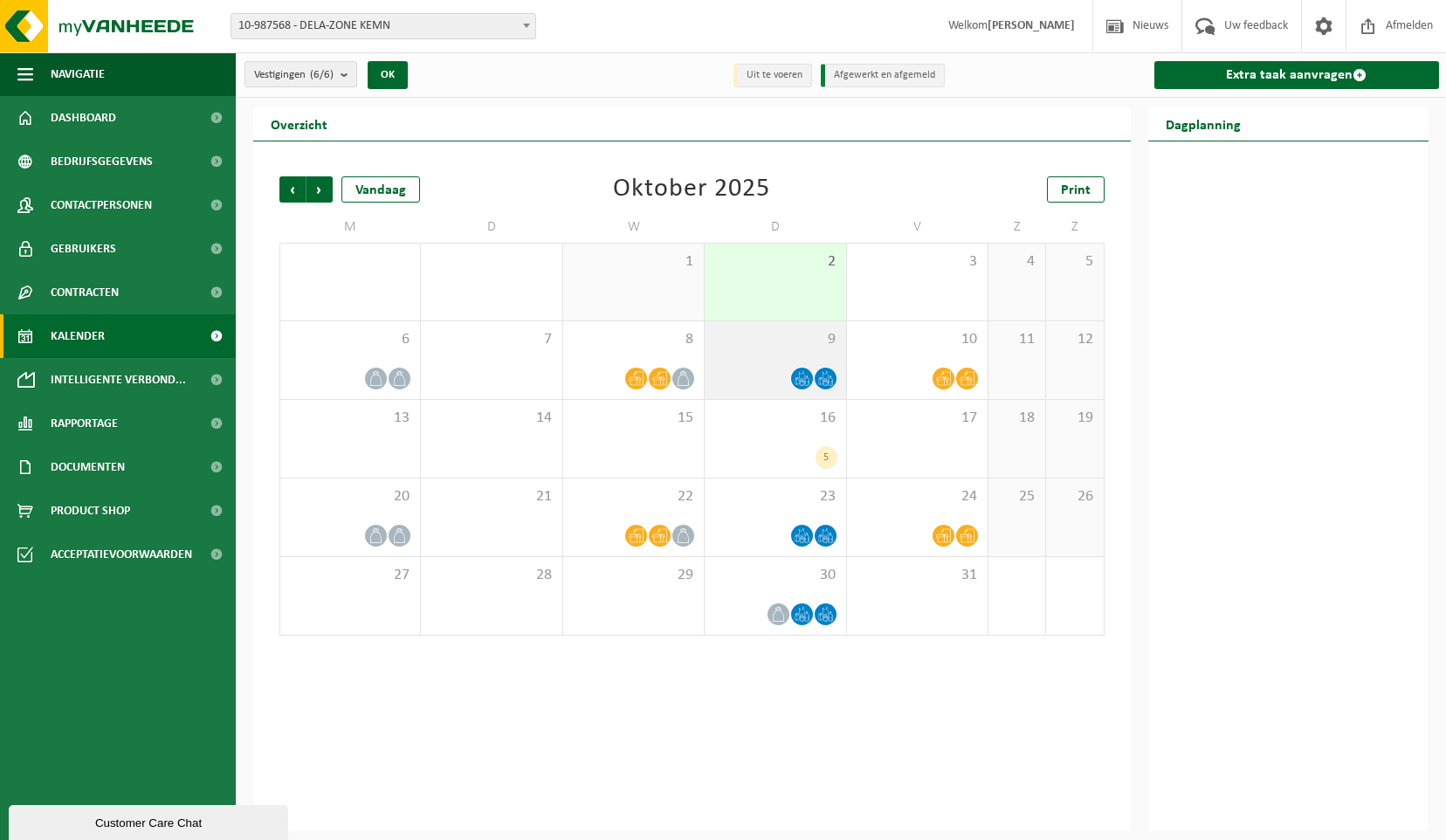
click at [829, 382] on icon at bounding box center [825, 378] width 15 height 15
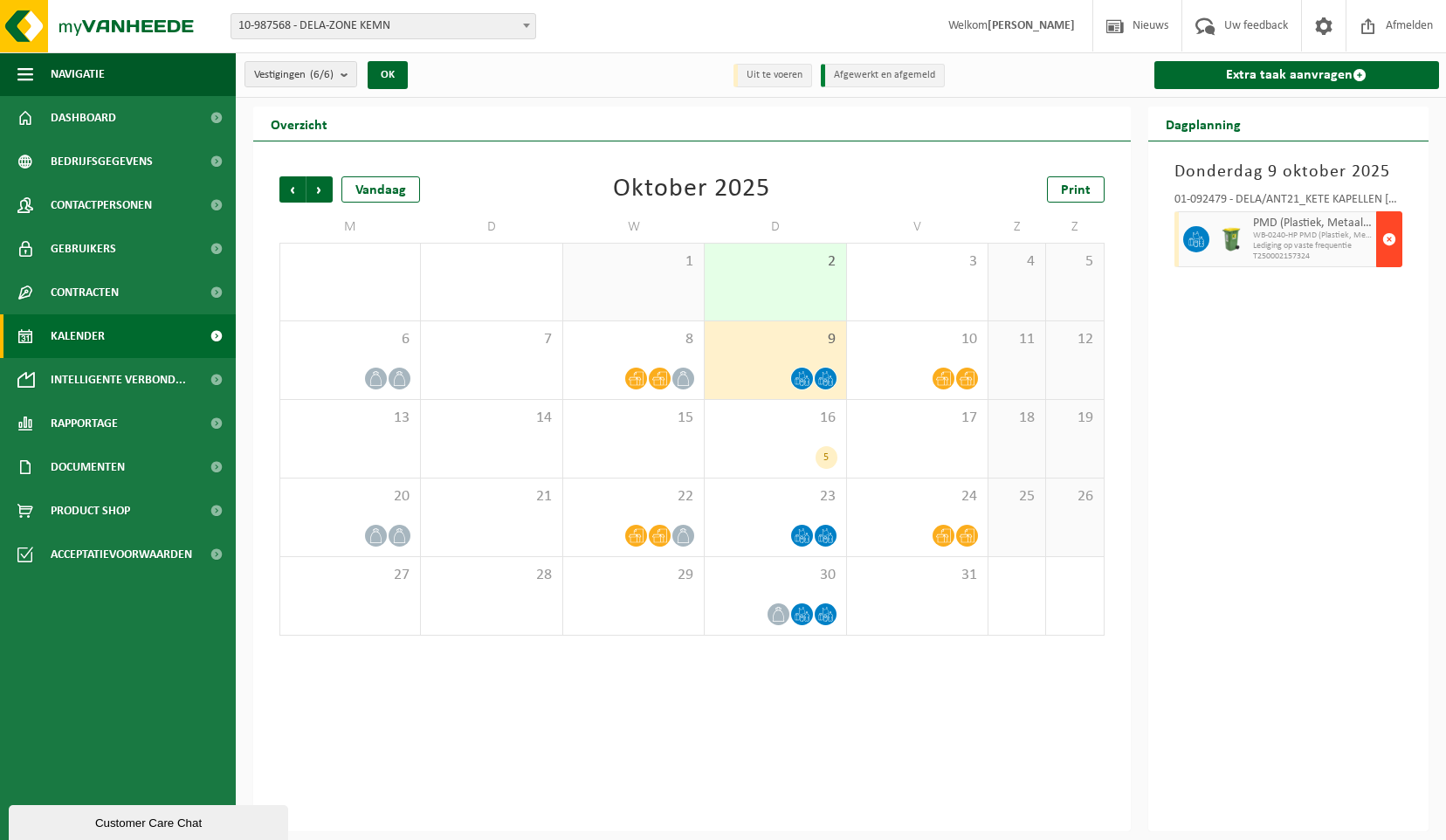
click at [1387, 242] on span "button" at bounding box center [1390, 239] width 14 height 35
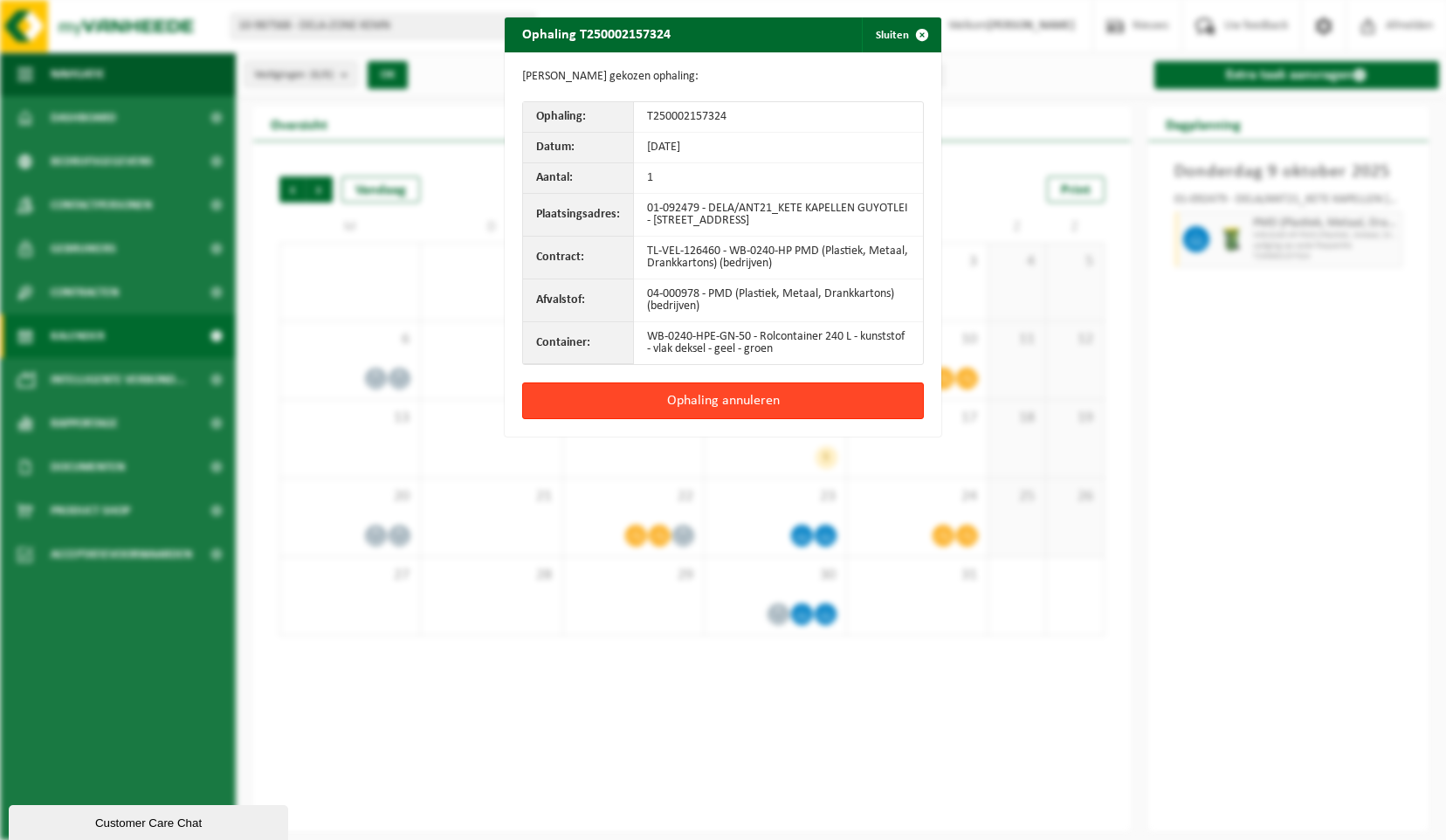
click at [748, 395] on button "Ophaling annuleren" at bounding box center [723, 400] width 402 height 37
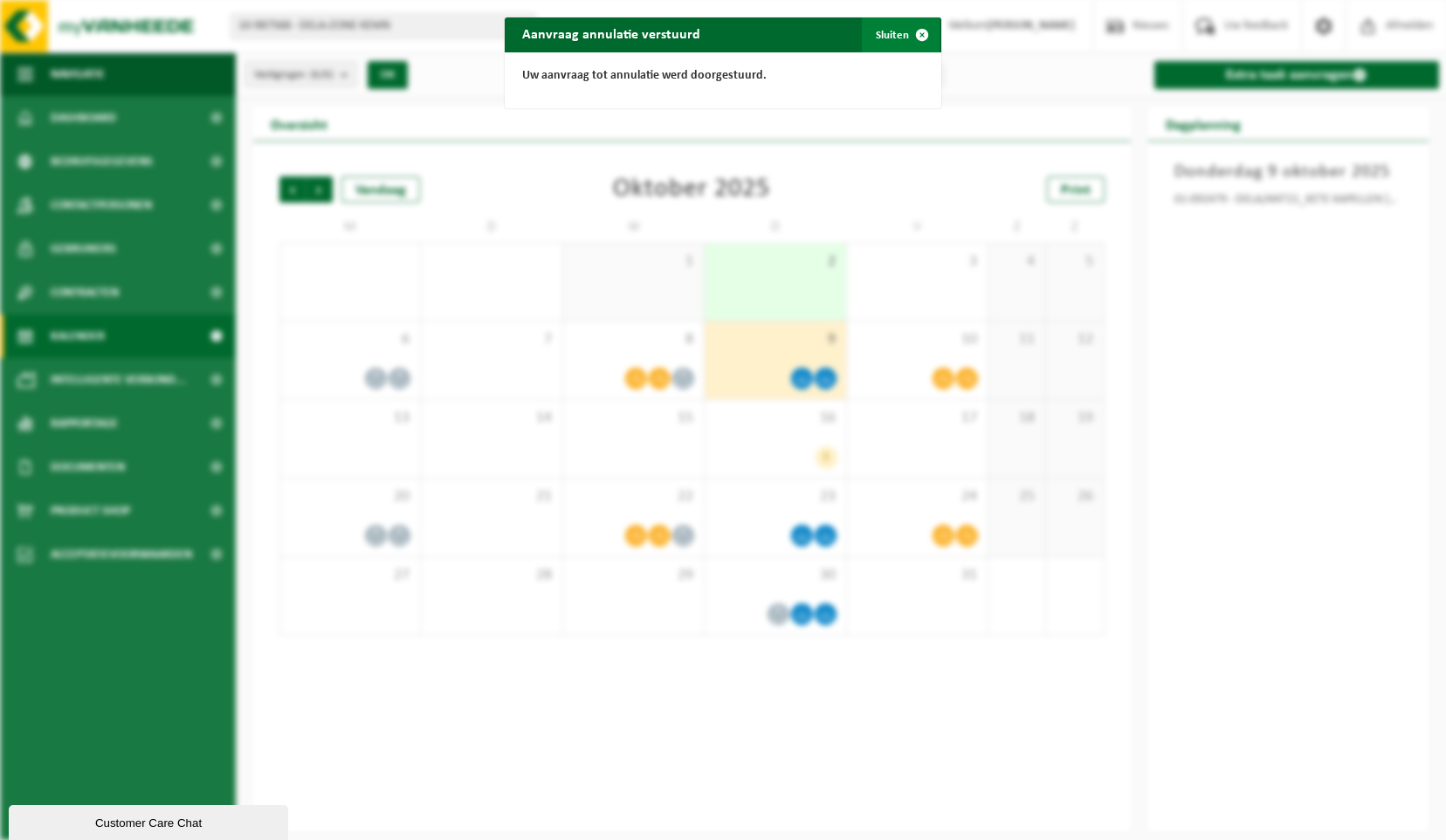
click at [915, 35] on span "button" at bounding box center [922, 35] width 35 height 35
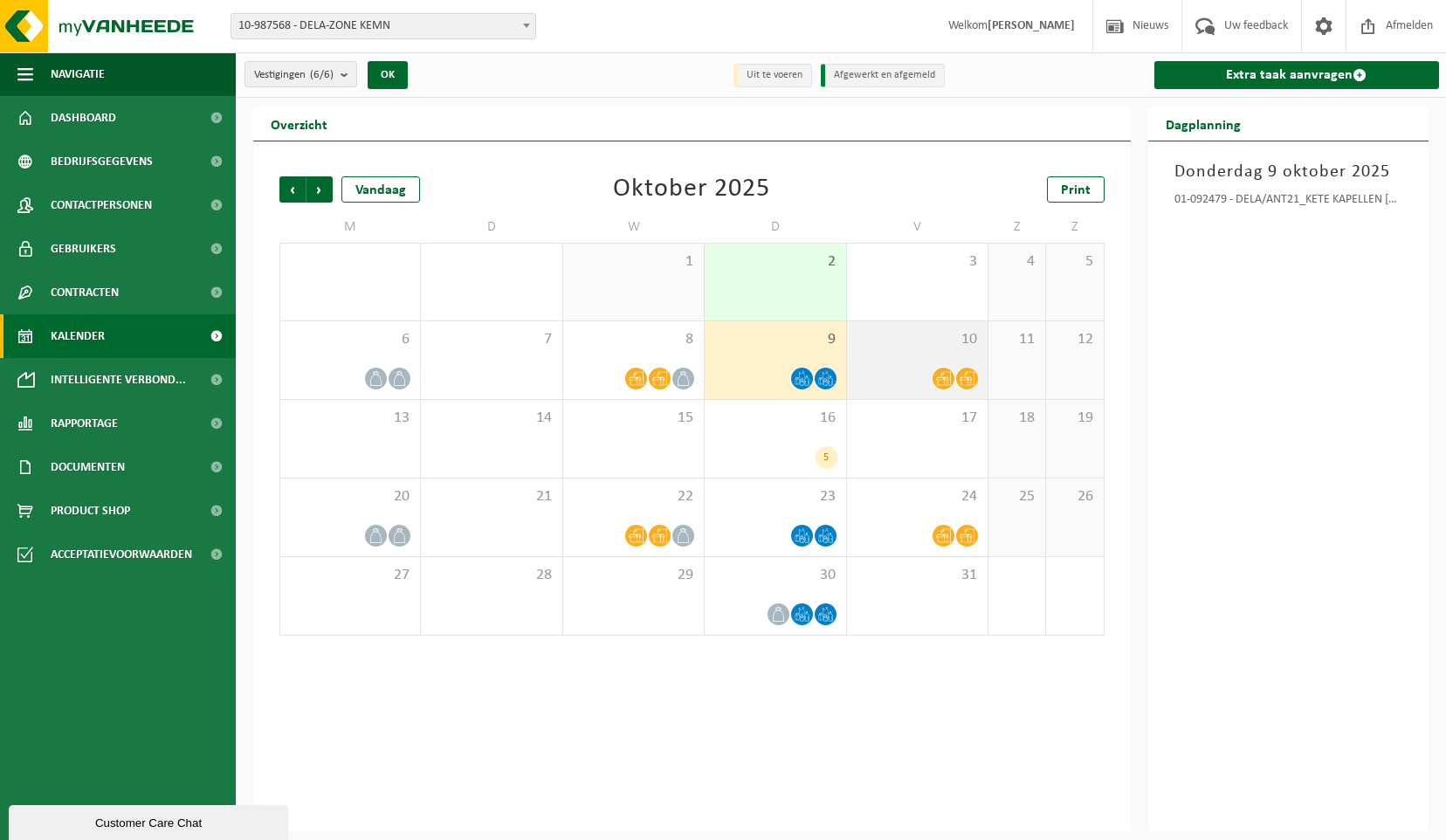
click at [943, 377] on icon at bounding box center [943, 378] width 15 height 15
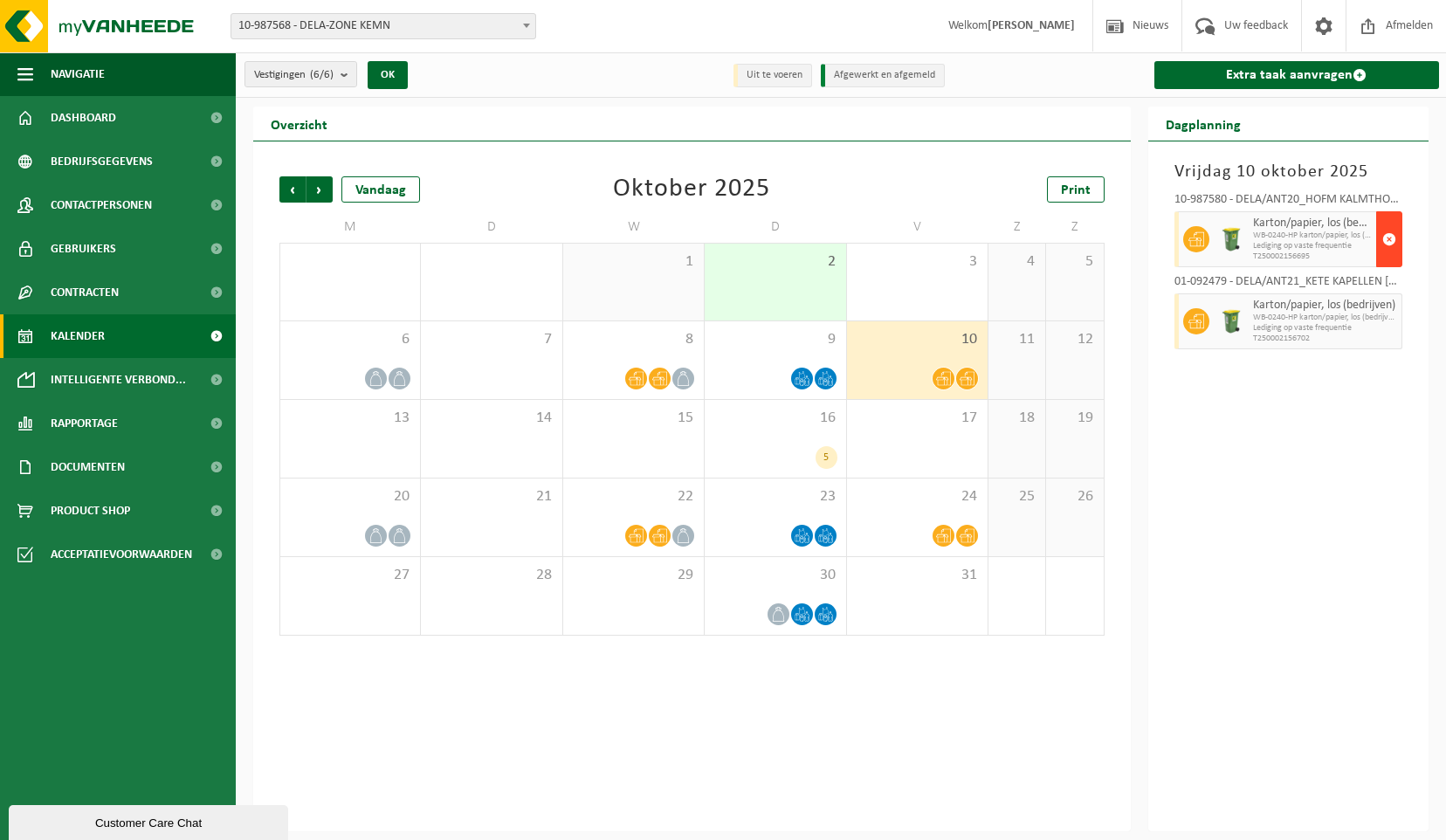
click at [1386, 235] on span "button" at bounding box center [1390, 239] width 14 height 35
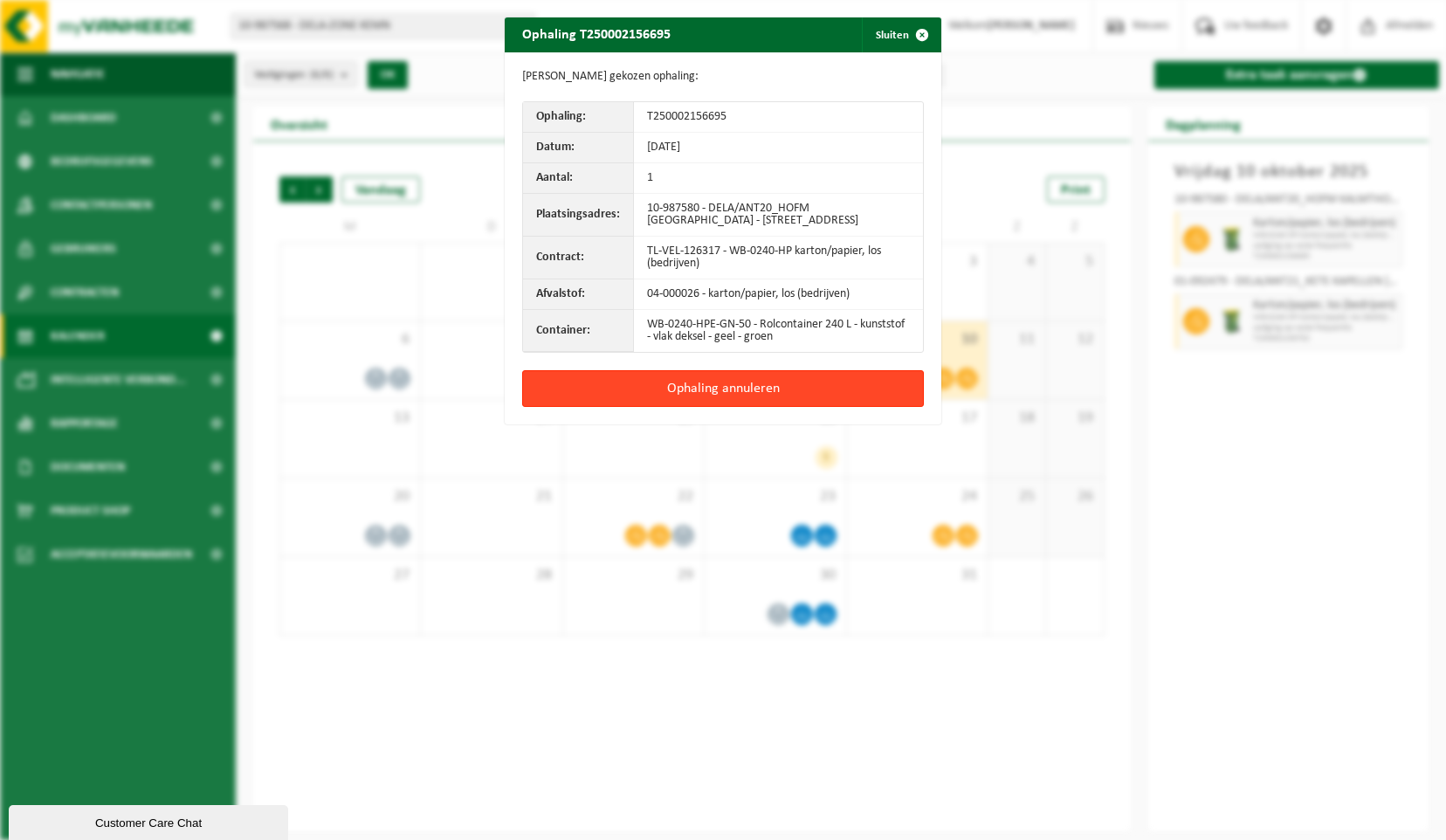
click at [764, 393] on button "Ophaling annuleren" at bounding box center [723, 388] width 402 height 37
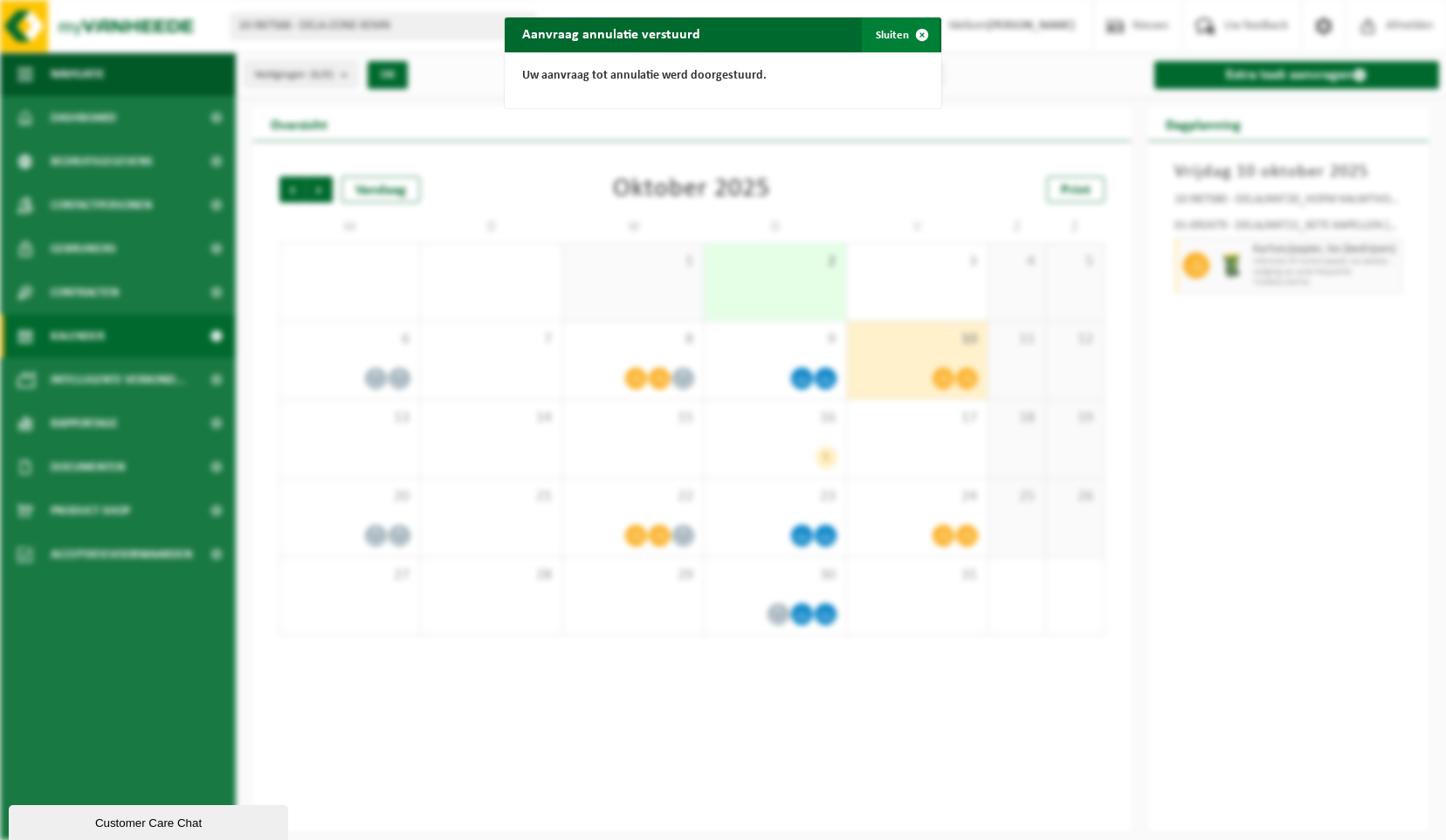
click at [917, 37] on span "button" at bounding box center [922, 35] width 35 height 35
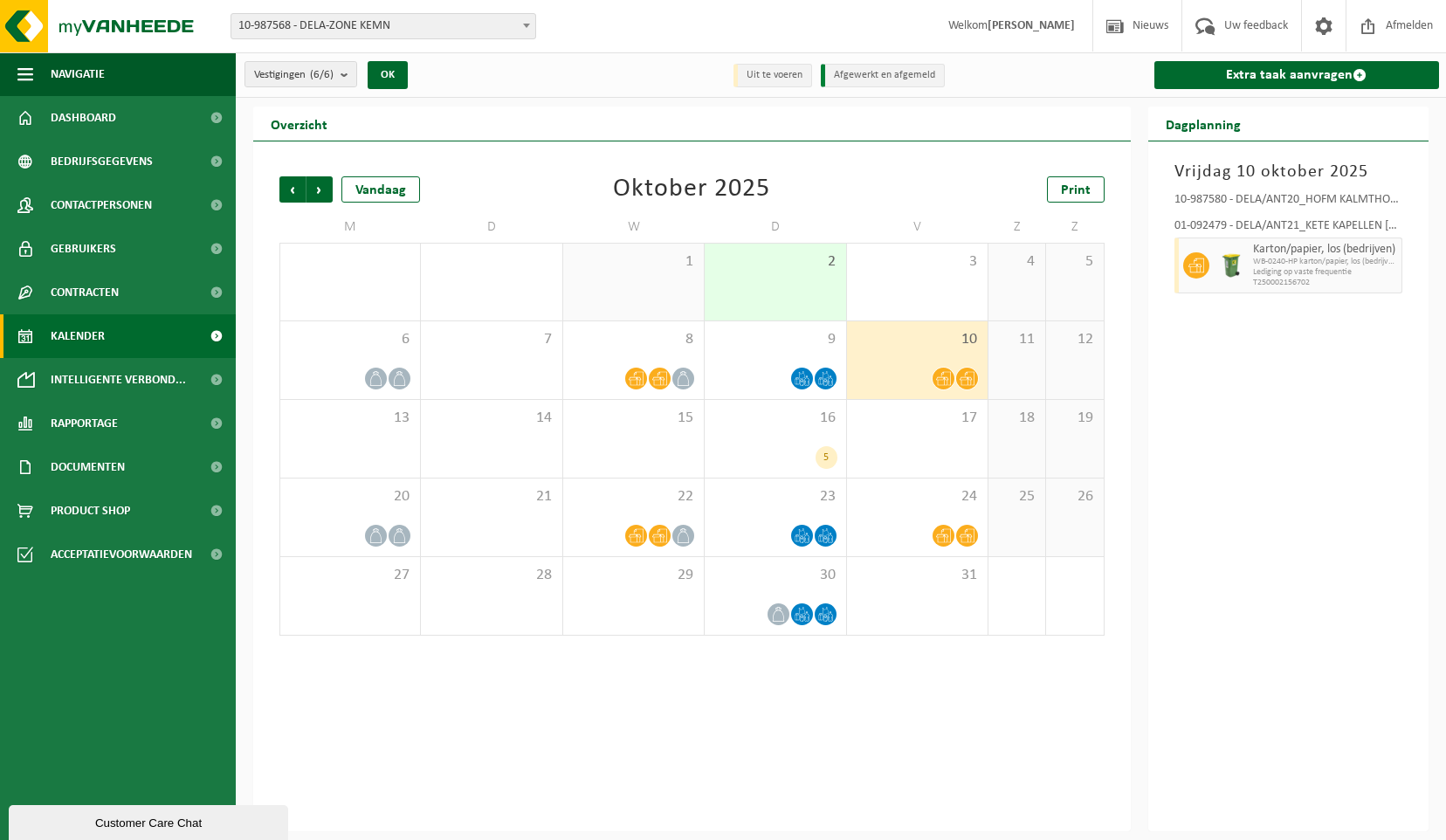
click at [968, 382] on icon at bounding box center [966, 379] width 15 height 14
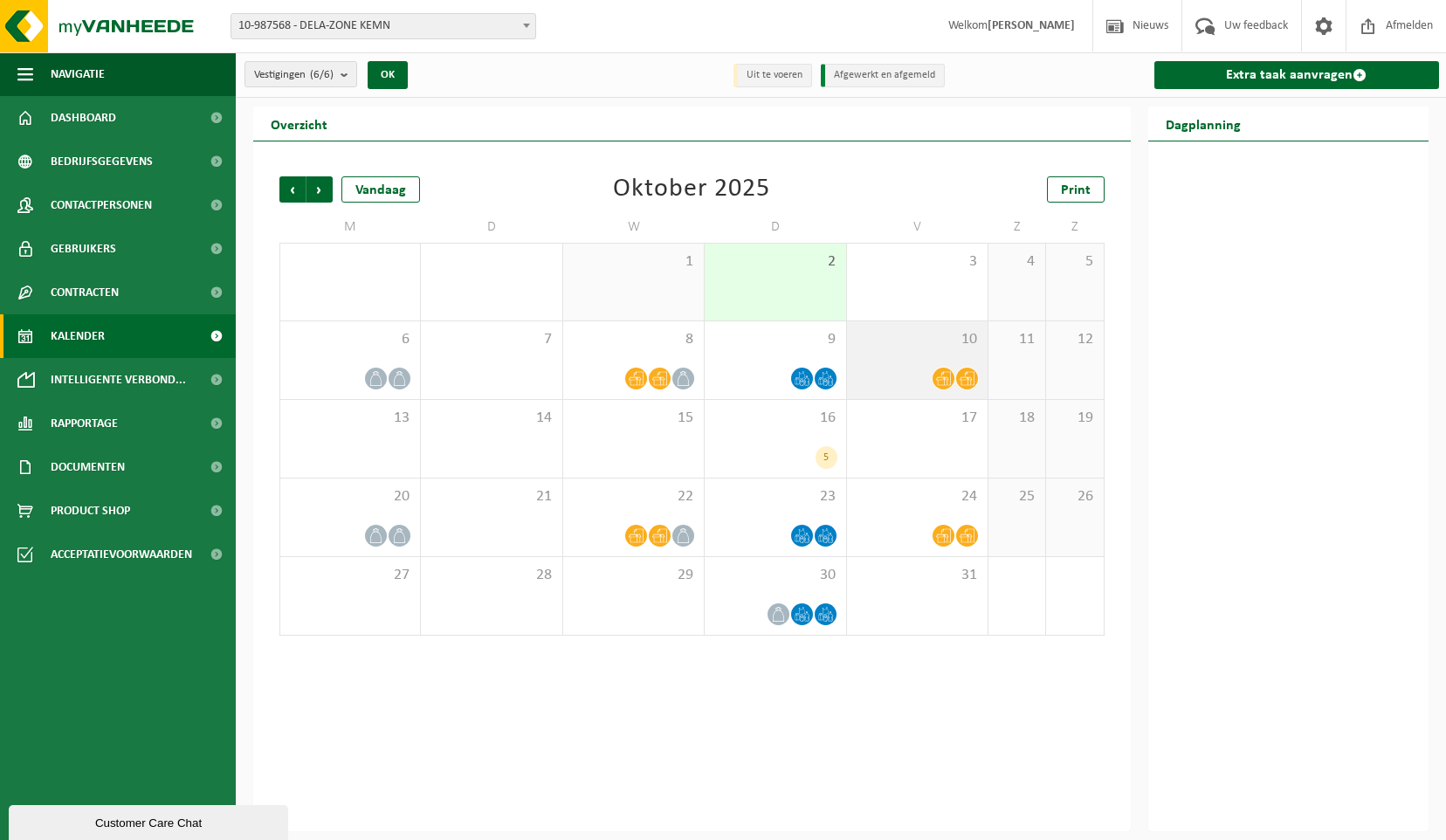
click at [969, 378] on icon at bounding box center [966, 378] width 15 height 15
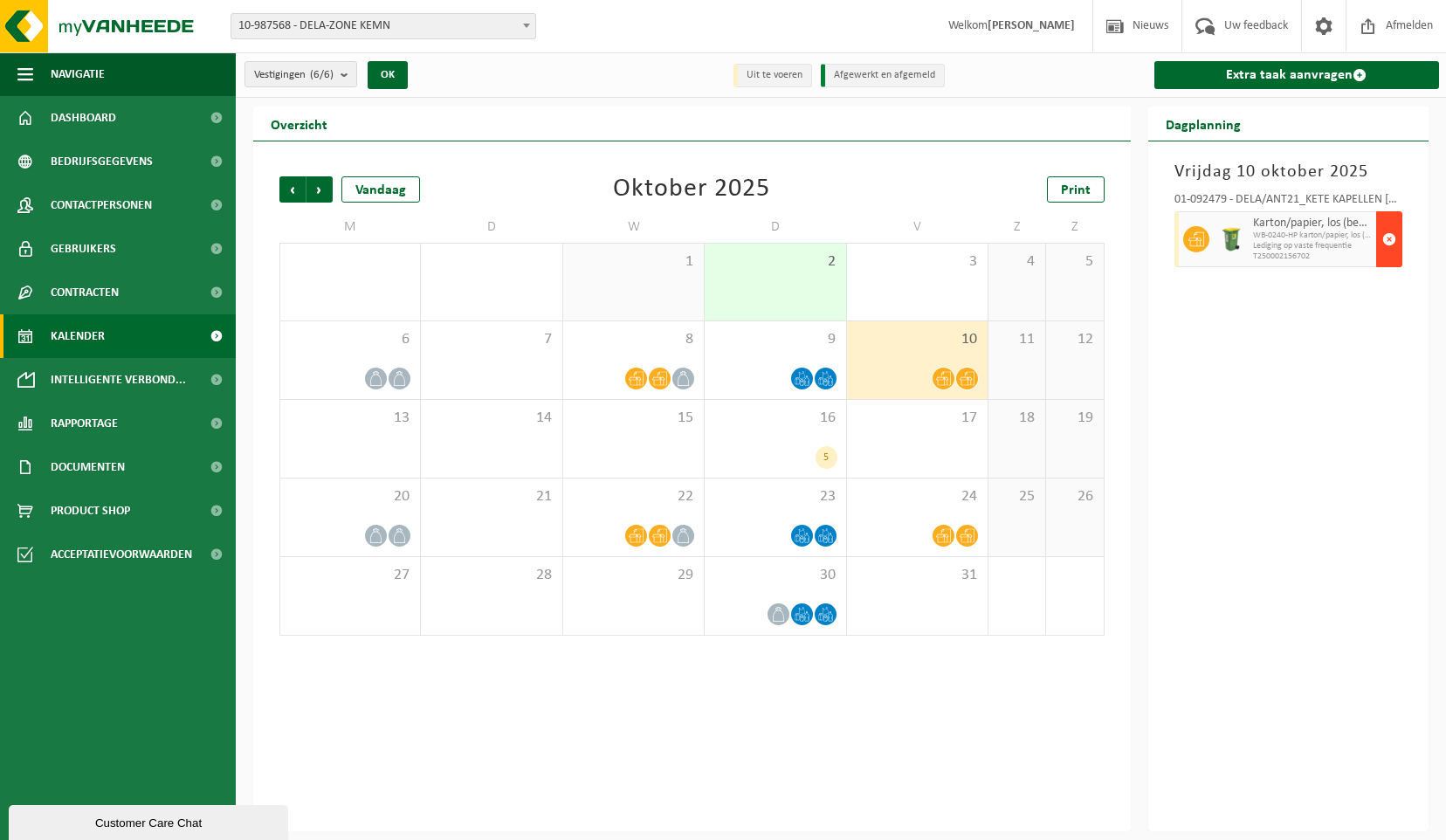
click at [1390, 248] on span "button" at bounding box center [1390, 239] width 14 height 35
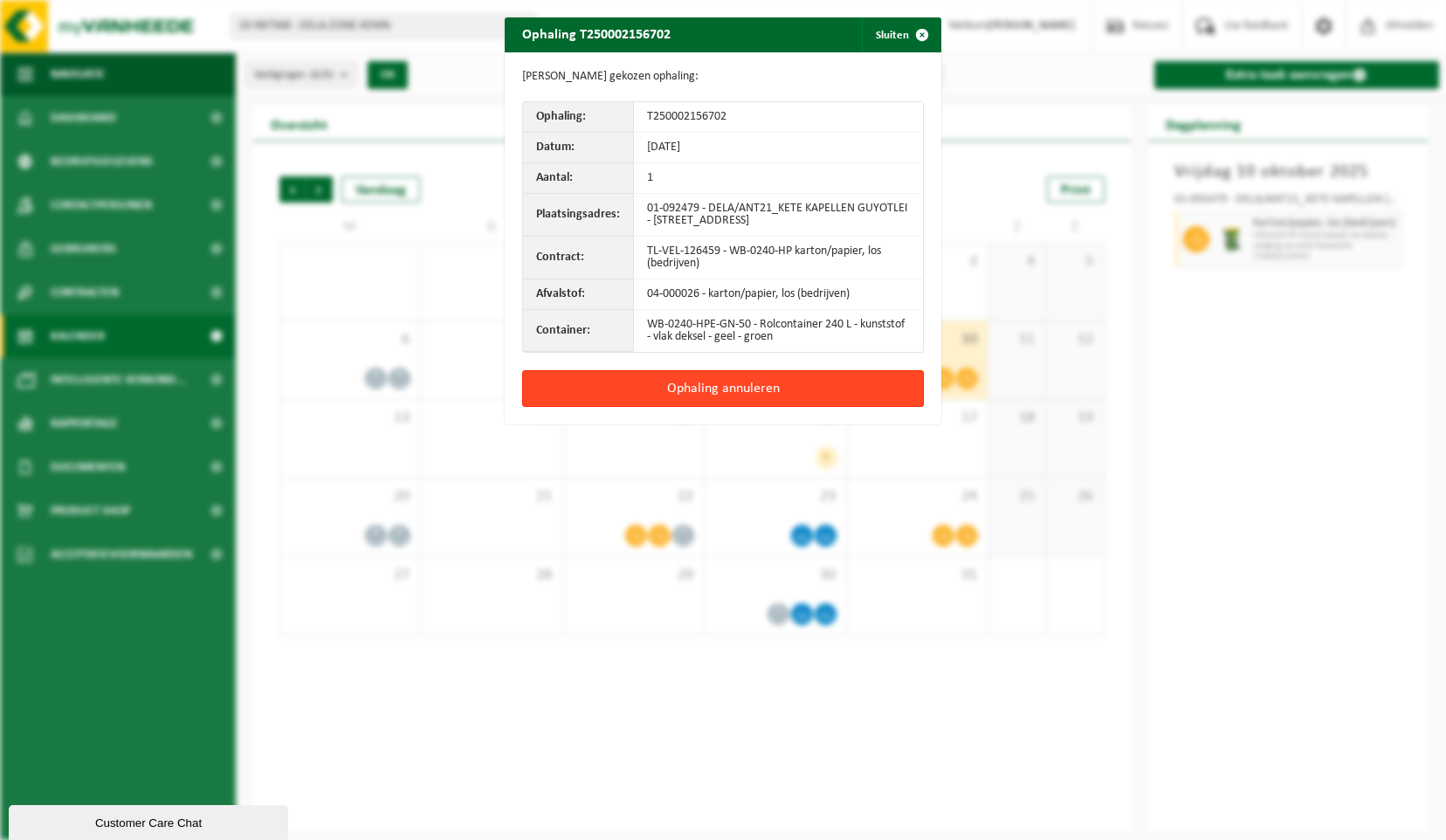
click at [827, 387] on button "Ophaling annuleren" at bounding box center [723, 388] width 402 height 37
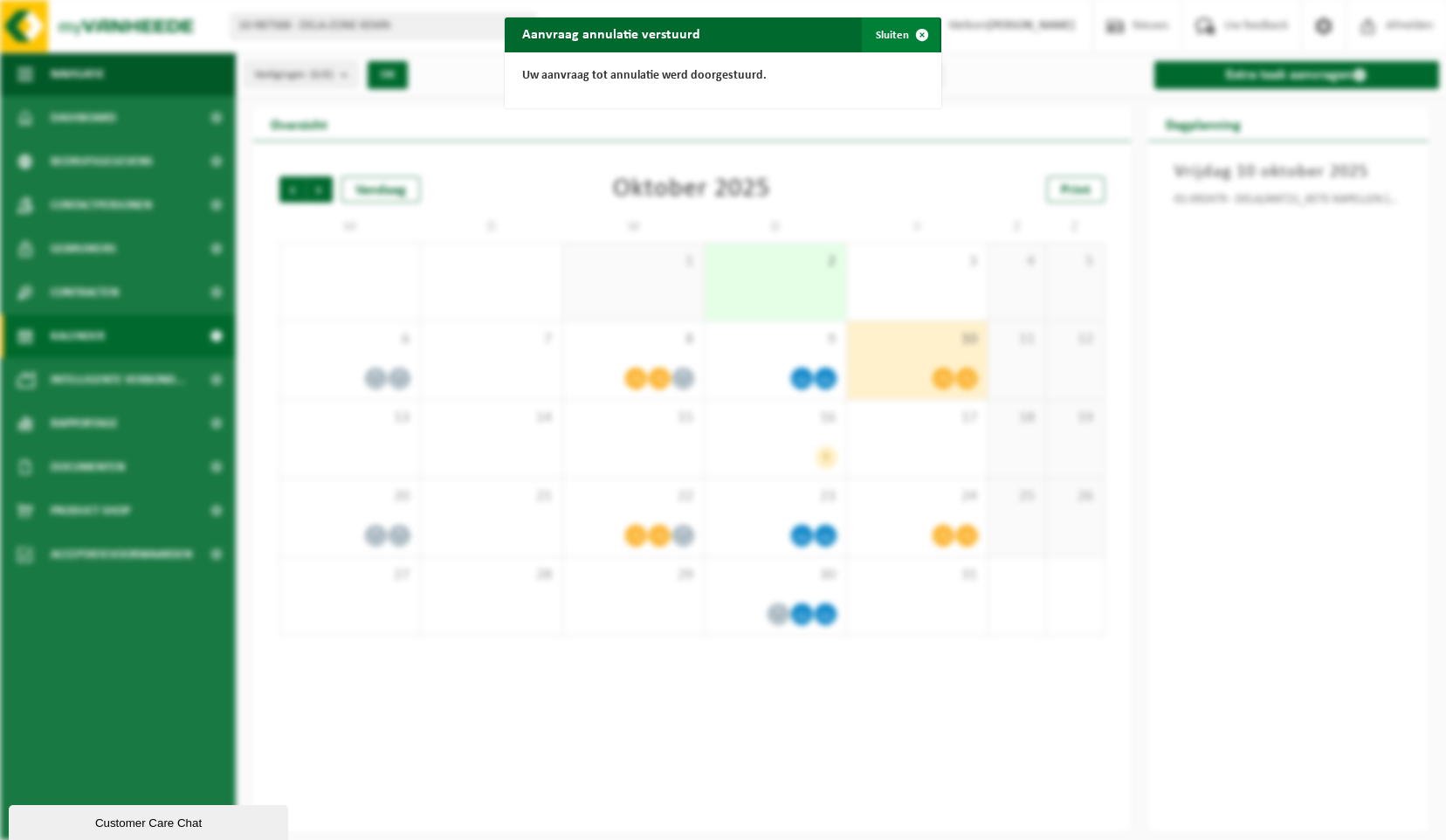
click at [912, 36] on span "button" at bounding box center [922, 35] width 35 height 35
